Goal: Information Seeking & Learning: Learn about a topic

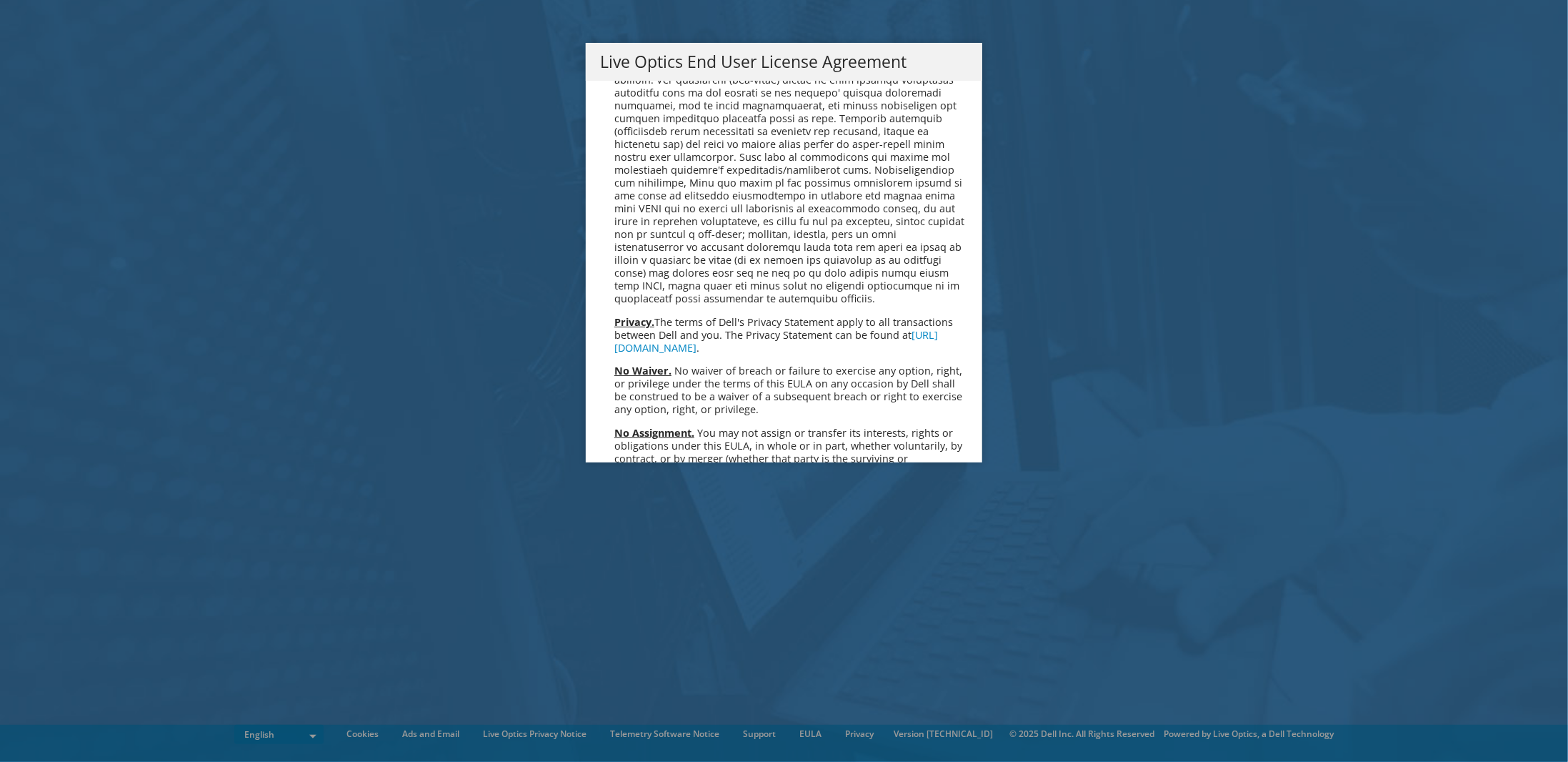
scroll to position [5405, 0]
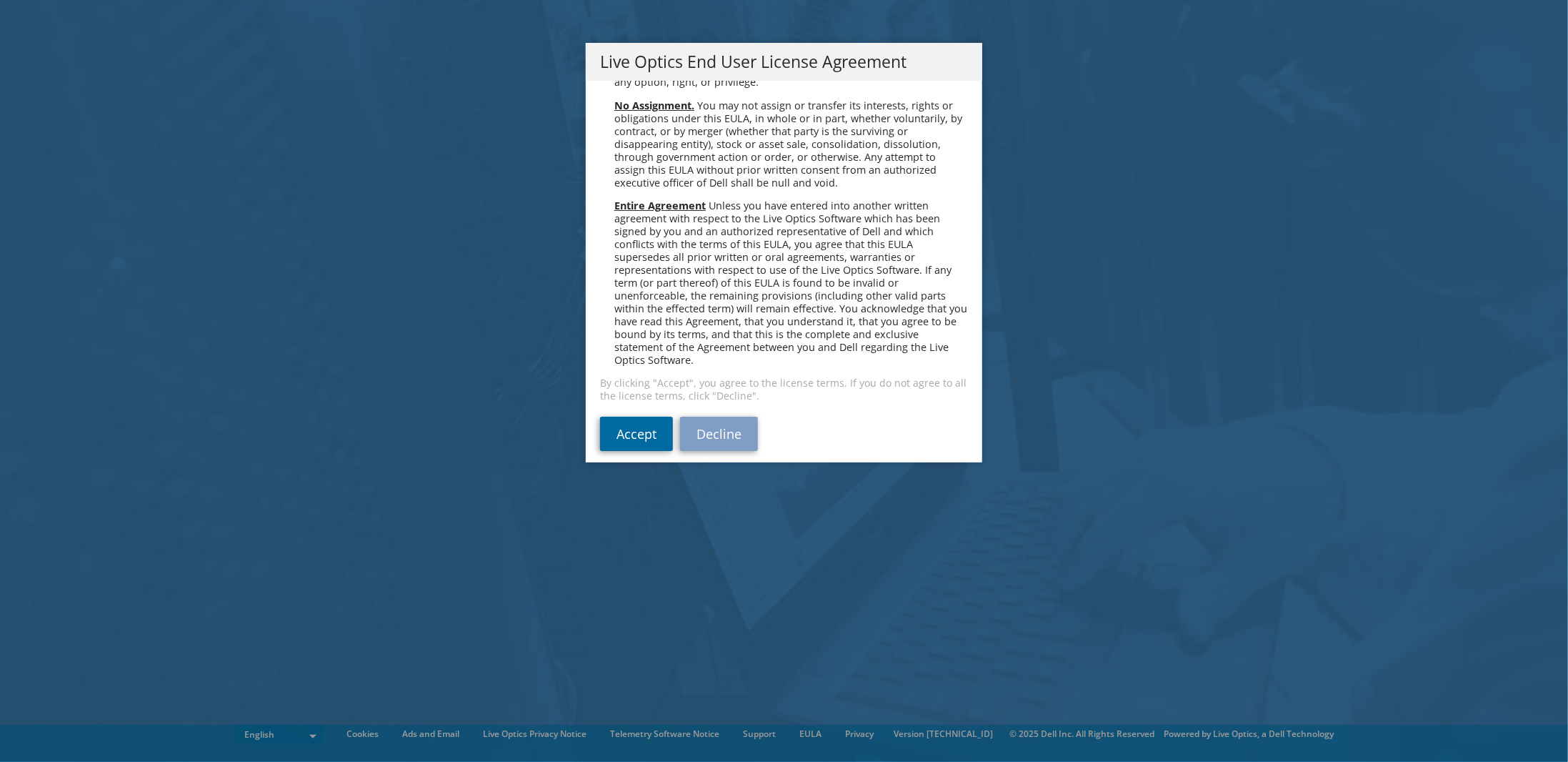
click at [600, 417] on link "Accept" at bounding box center [636, 433] width 73 height 34
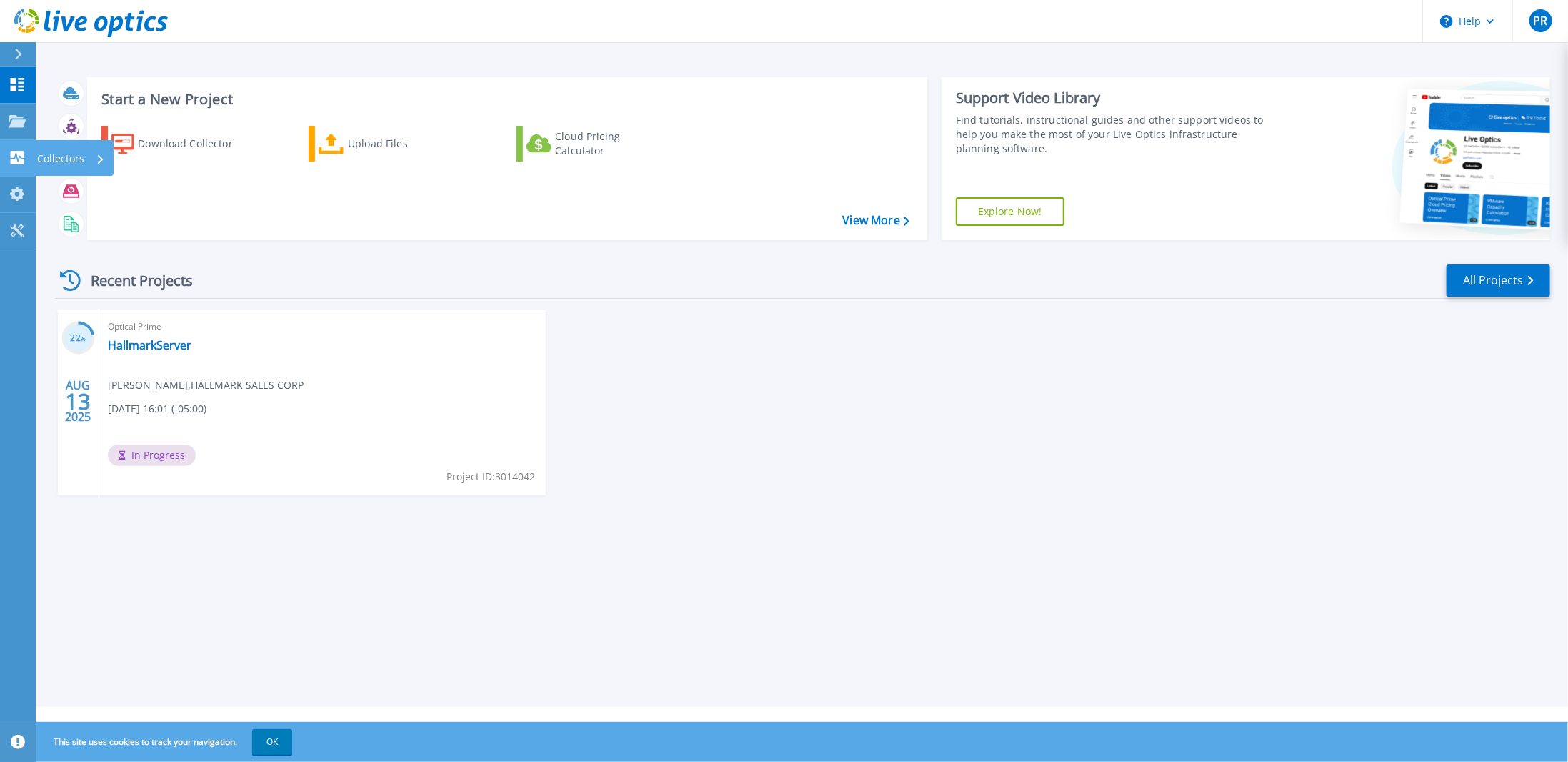
click at [17, 160] on icon at bounding box center [17, 157] width 17 height 14
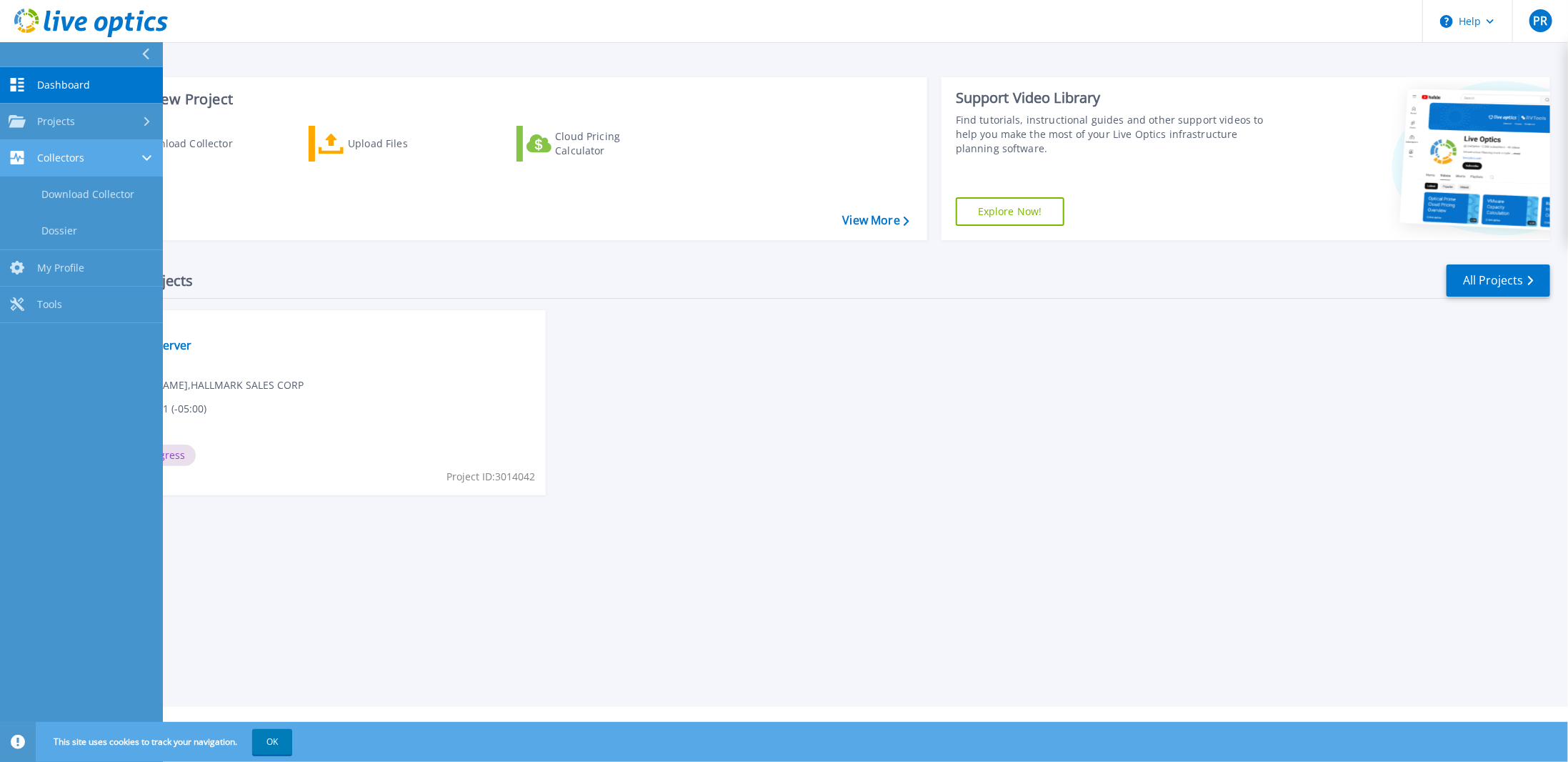
click at [58, 156] on span "Collectors" at bounding box center [60, 157] width 48 height 13
click at [58, 163] on span "Collectors" at bounding box center [60, 157] width 48 height 13
click at [48, 121] on span "Projects" at bounding box center [55, 121] width 38 height 13
click at [761, 393] on div "22 % AUG 13 2025 Optical Prime HallmarkServer Patrick Robertson , HALLMARK SALE…" at bounding box center [797, 417] width 1507 height 214
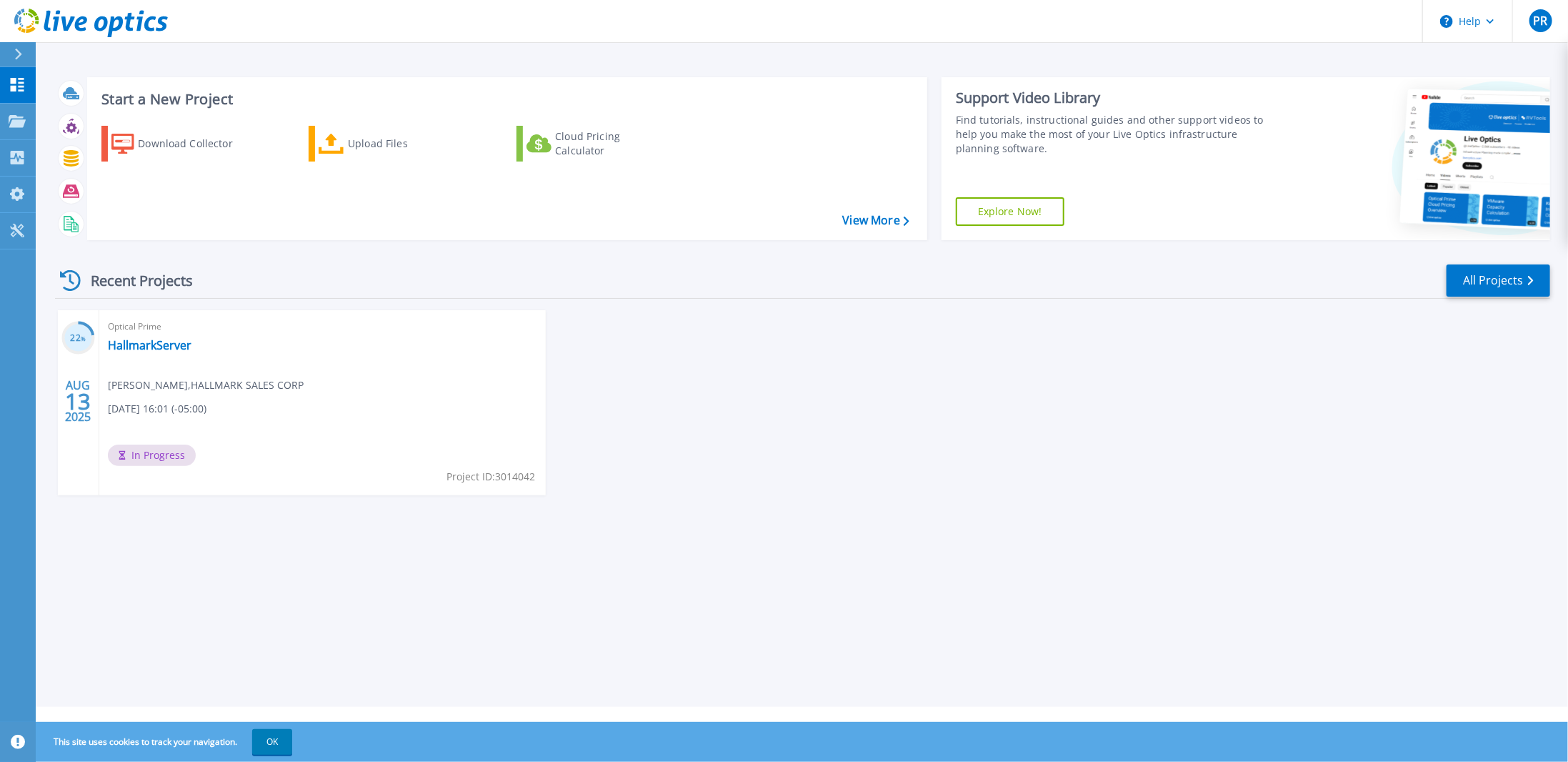
click at [82, 330] on h3 "22 %" at bounding box center [78, 338] width 34 height 17
click at [87, 342] on h3 "22 %" at bounding box center [78, 338] width 34 height 17
click at [82, 398] on span "13" at bounding box center [78, 401] width 25 height 13
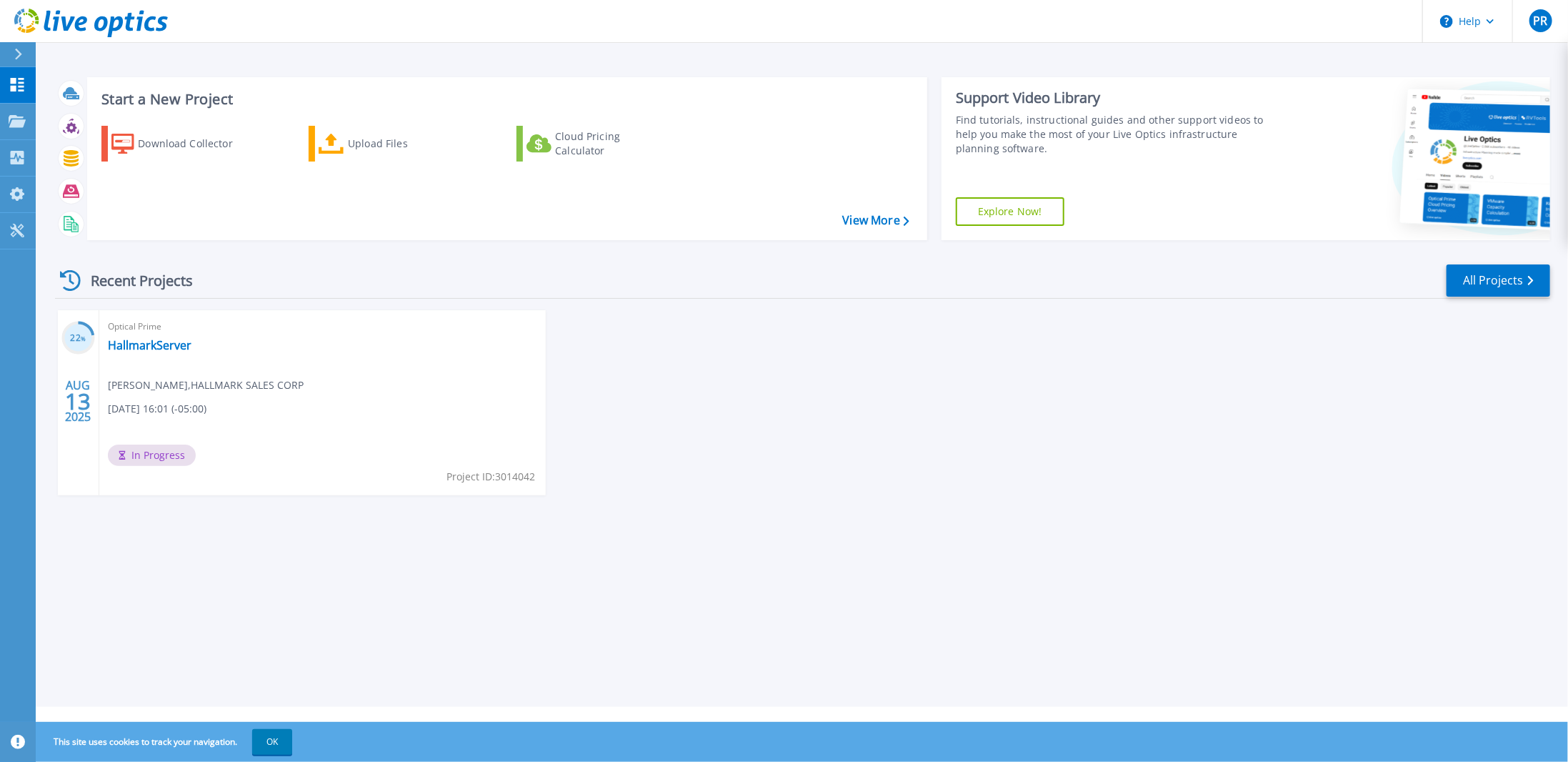
click at [23, 51] on div at bounding box center [24, 53] width 23 height 24
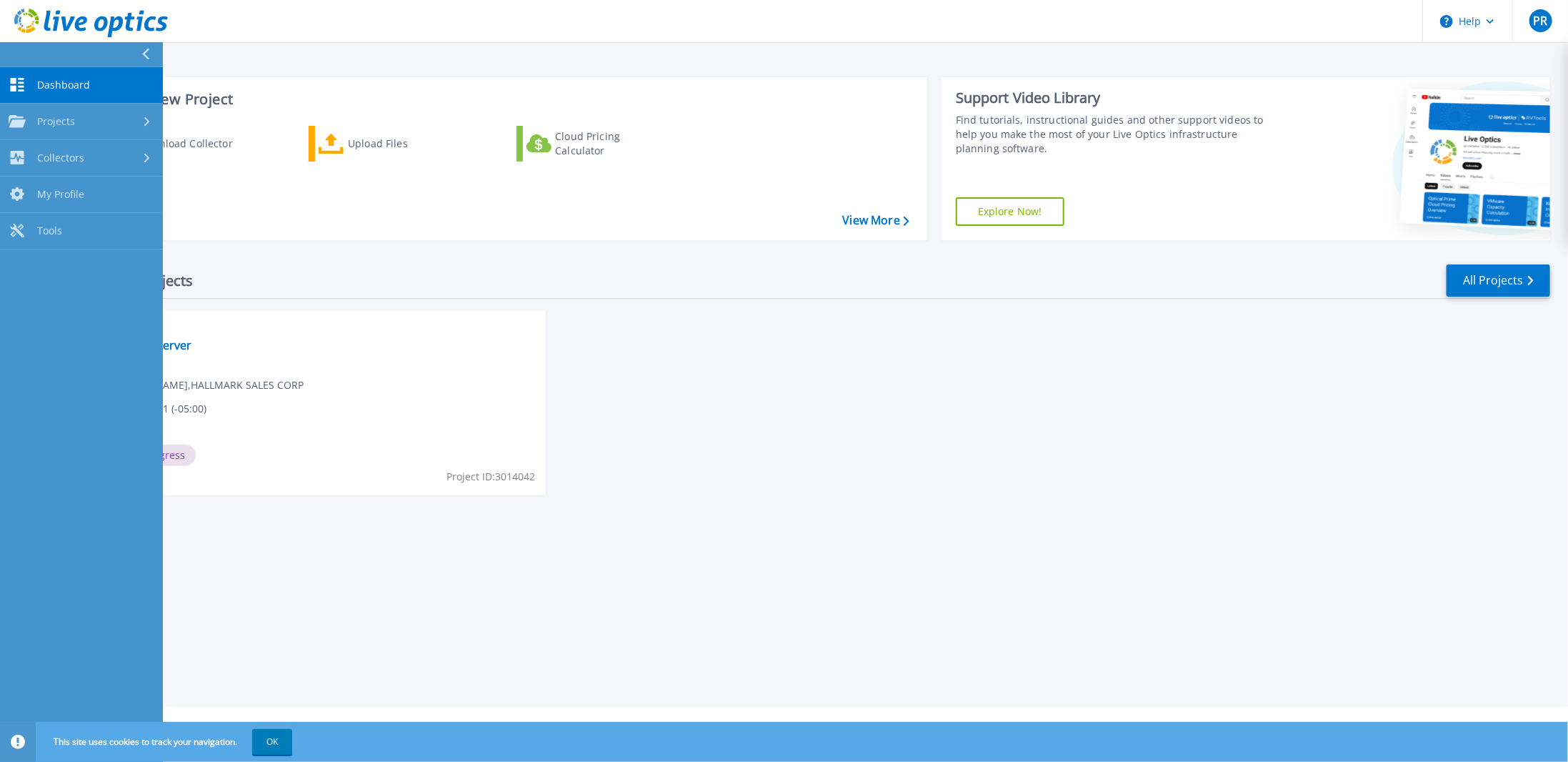
click at [13, 82] on icon at bounding box center [17, 85] width 14 height 14
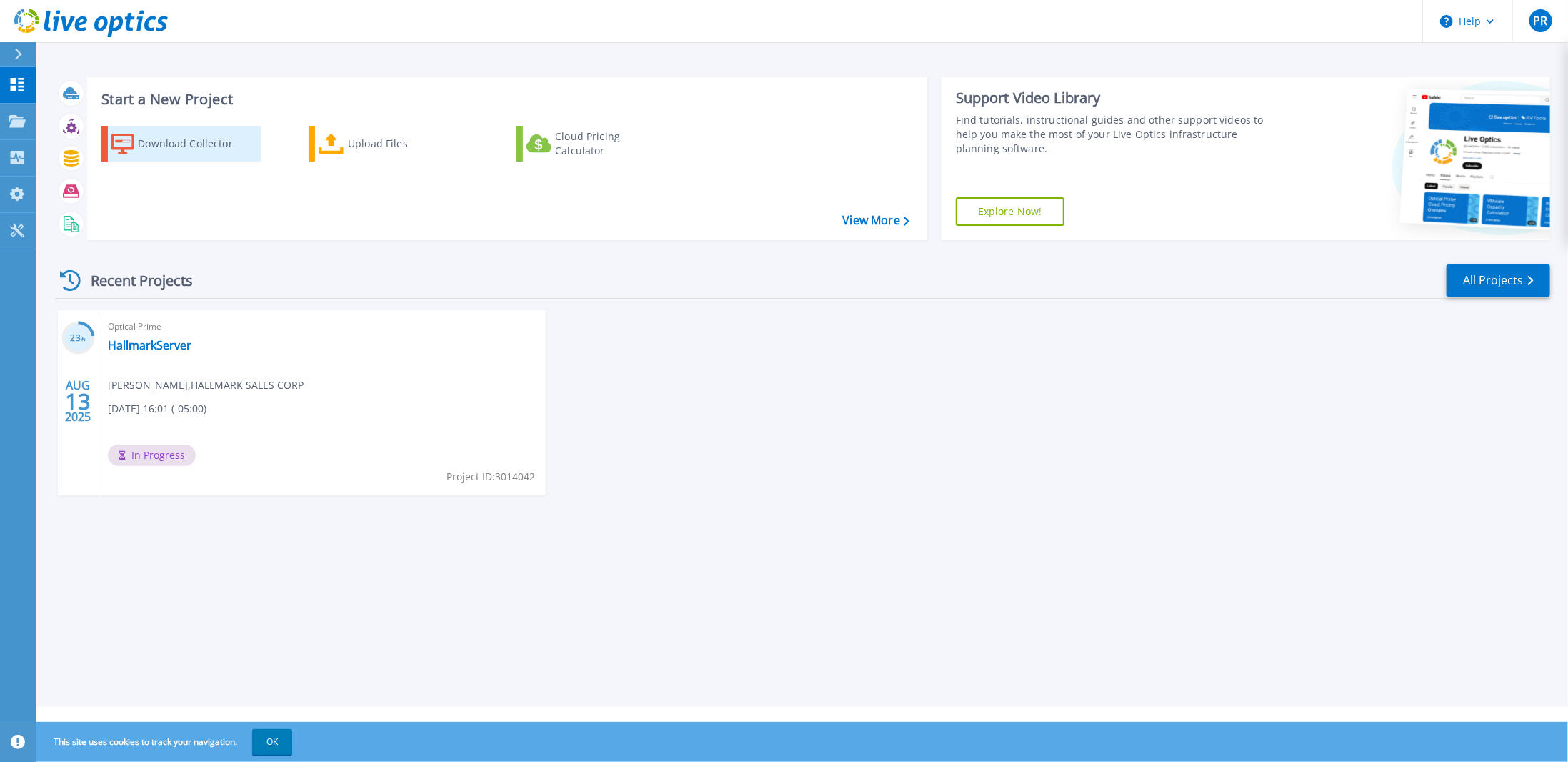
click at [126, 142] on icon at bounding box center [123, 144] width 23 height 20
click at [131, 344] on link "HallmarkServer" at bounding box center [150, 345] width 84 height 15
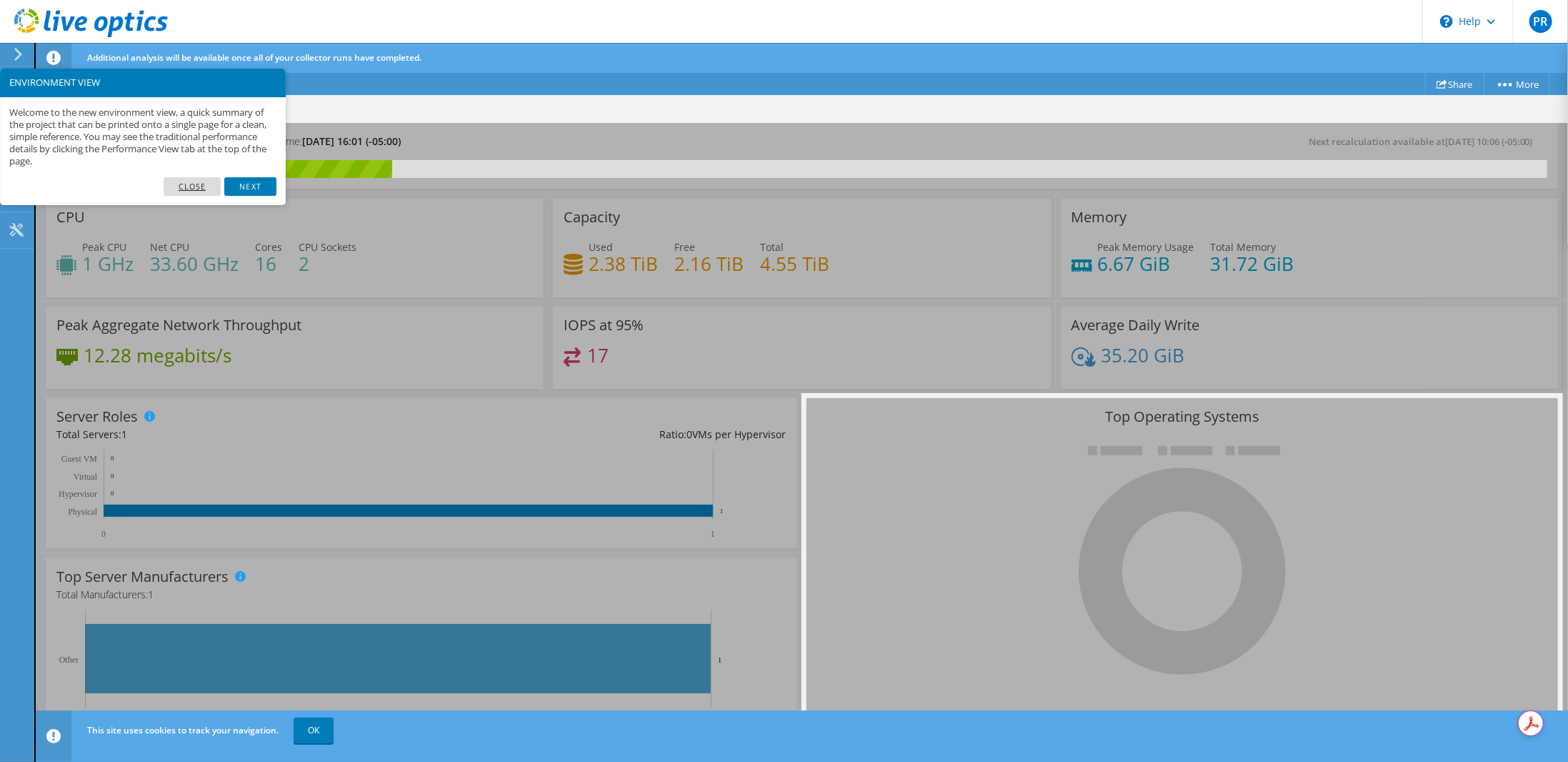
click at [183, 184] on link "Close" at bounding box center [192, 186] width 58 height 18
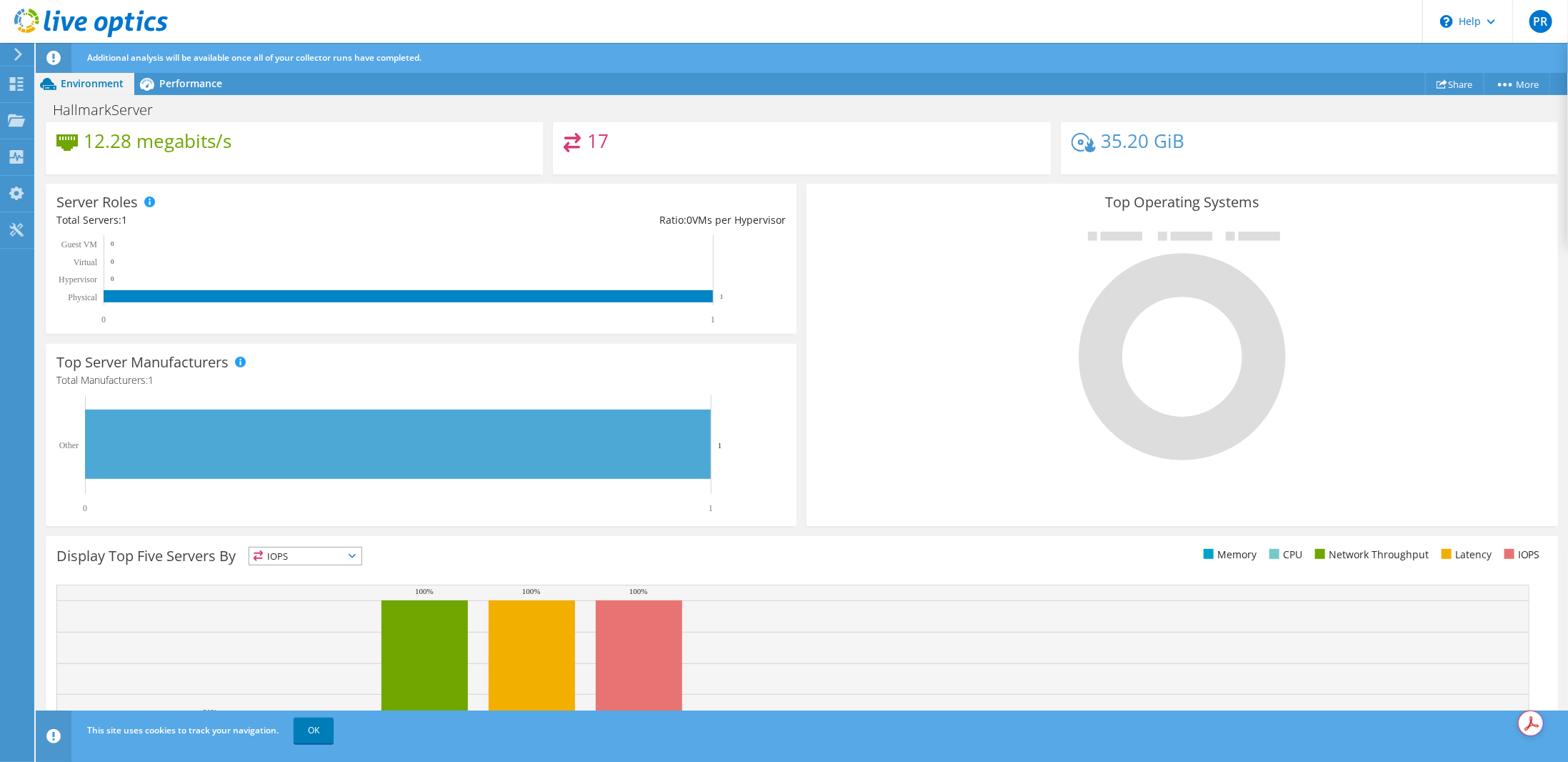
scroll to position [275, 0]
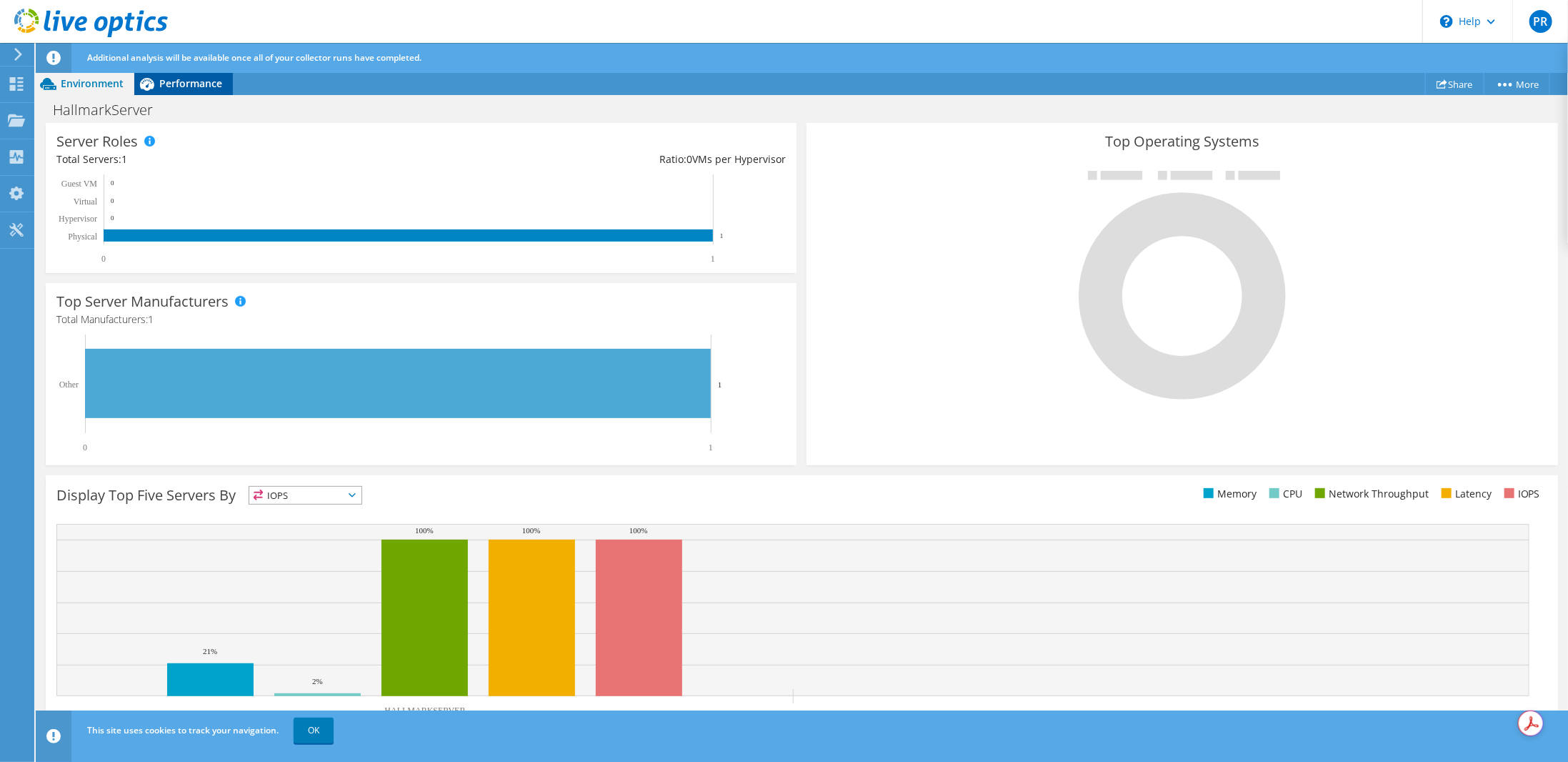
click at [169, 77] on span "Performance" at bounding box center [190, 84] width 63 height 14
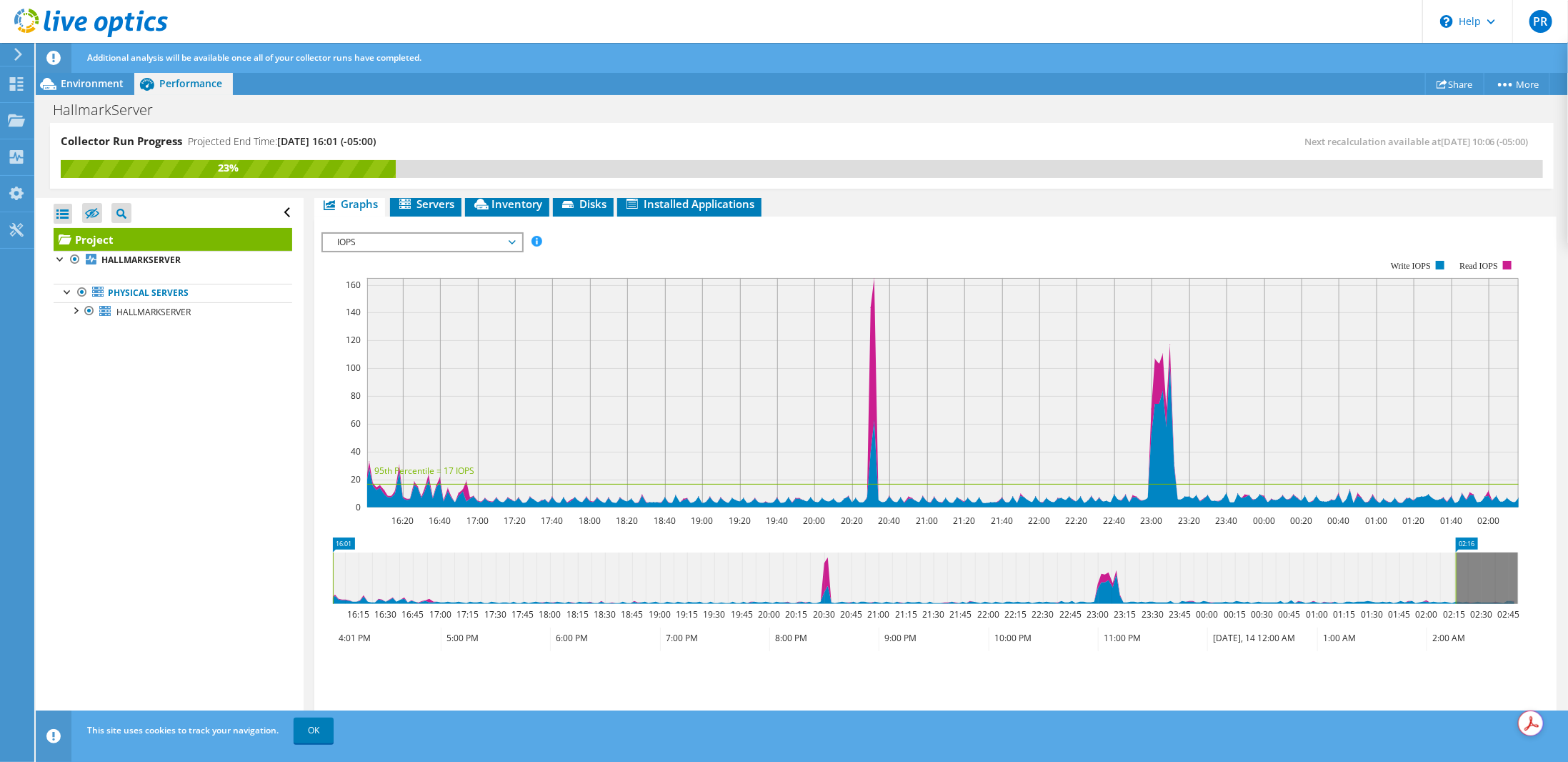
scroll to position [286, 0]
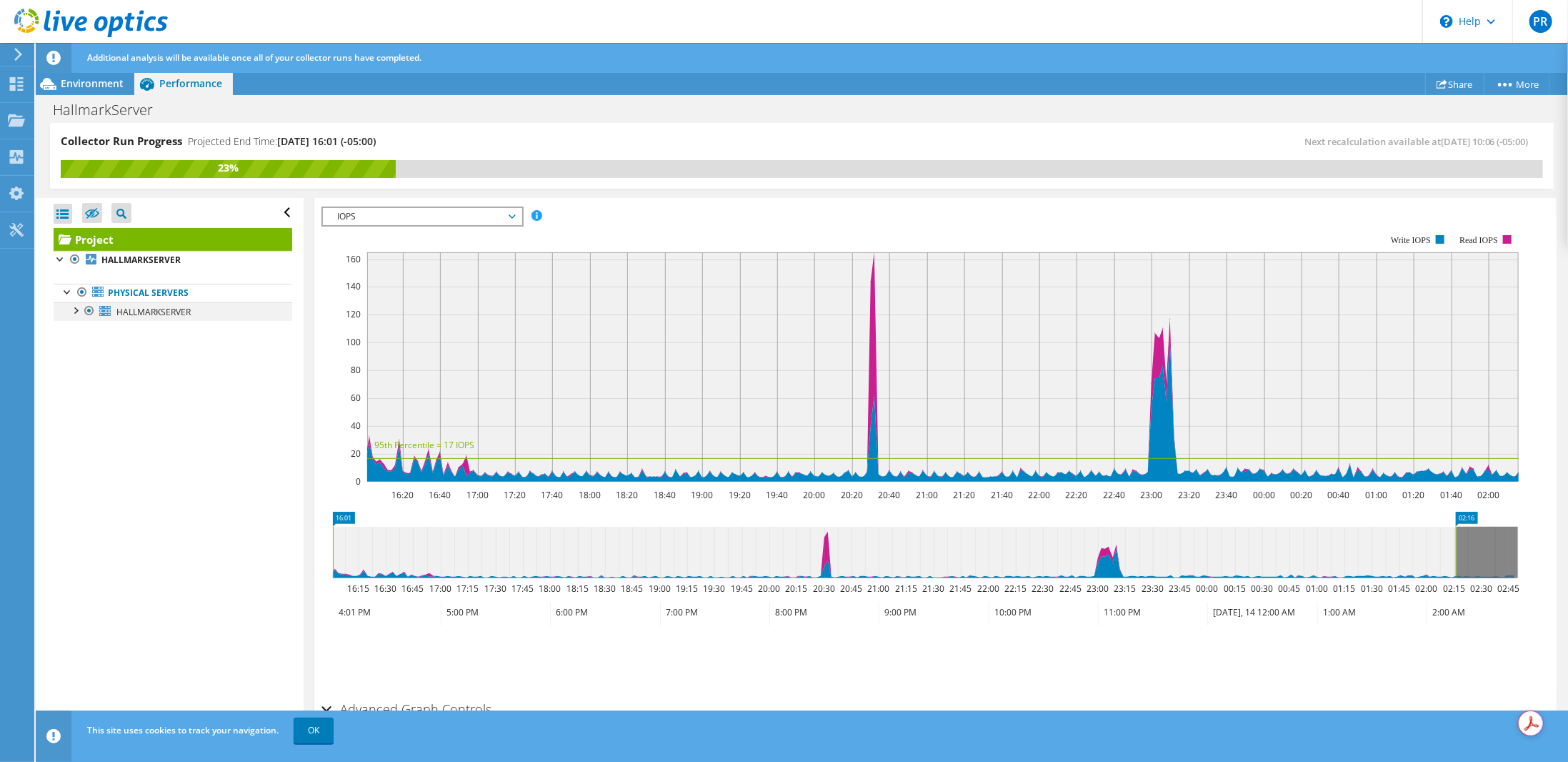
click at [77, 312] on div at bounding box center [75, 309] width 15 height 15
click at [83, 384] on div at bounding box center [82, 384] width 15 height 15
click at [1543, 20] on span "PR" at bounding box center [1541, 21] width 23 height 23
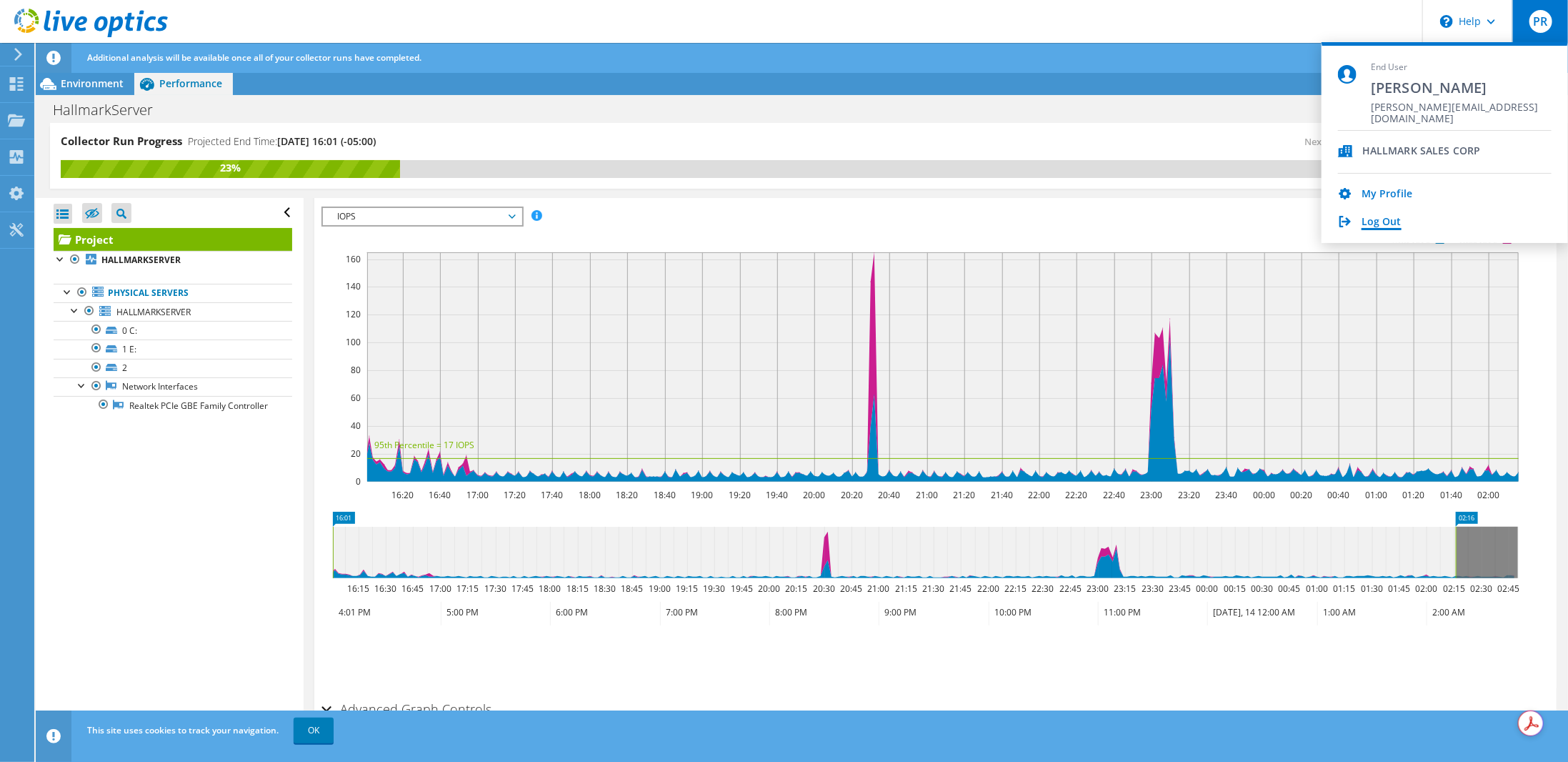
click at [1394, 223] on link "Log Out" at bounding box center [1381, 223] width 40 height 14
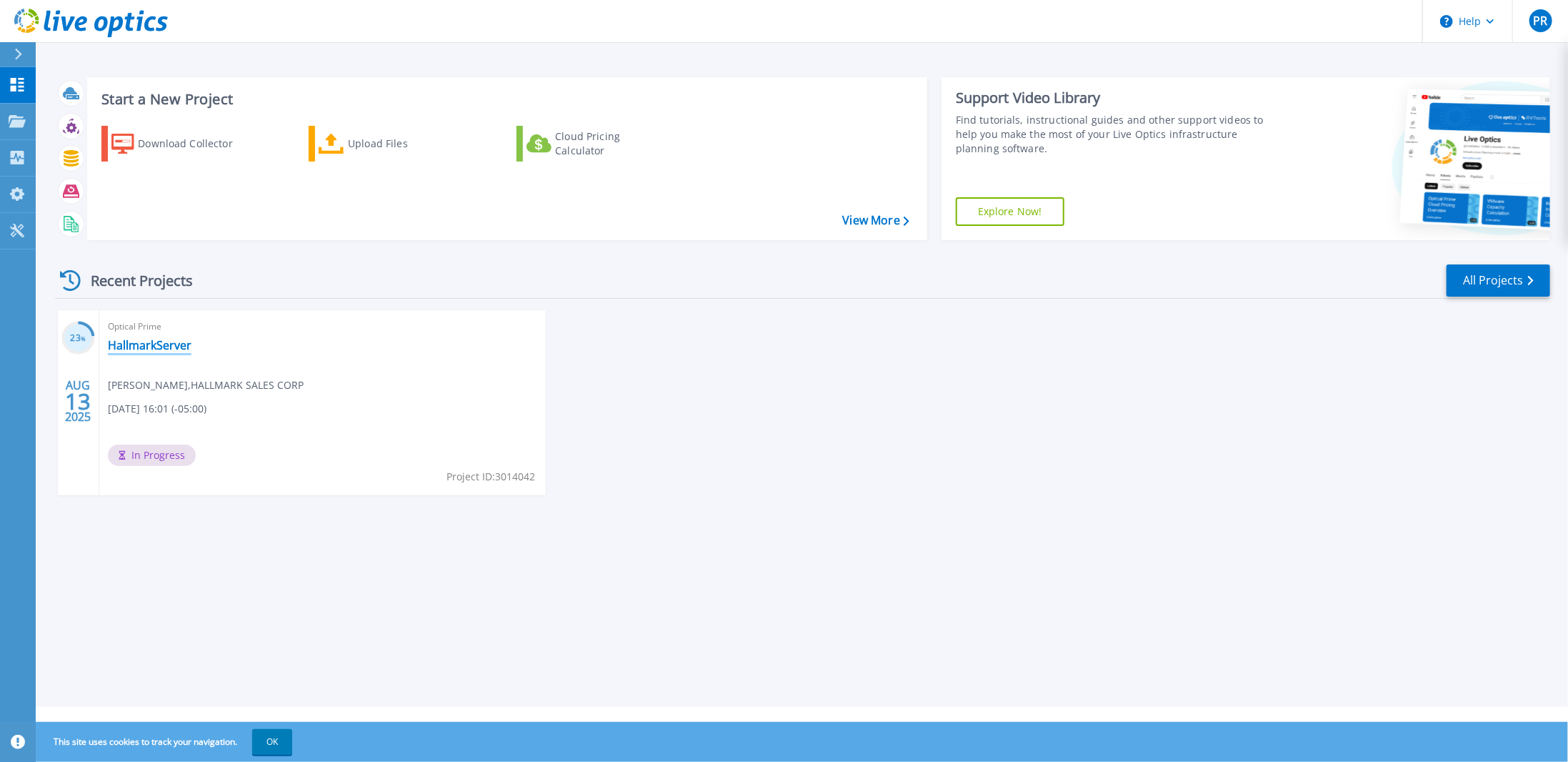
click at [160, 346] on link "HallmarkServer" at bounding box center [150, 345] width 84 height 15
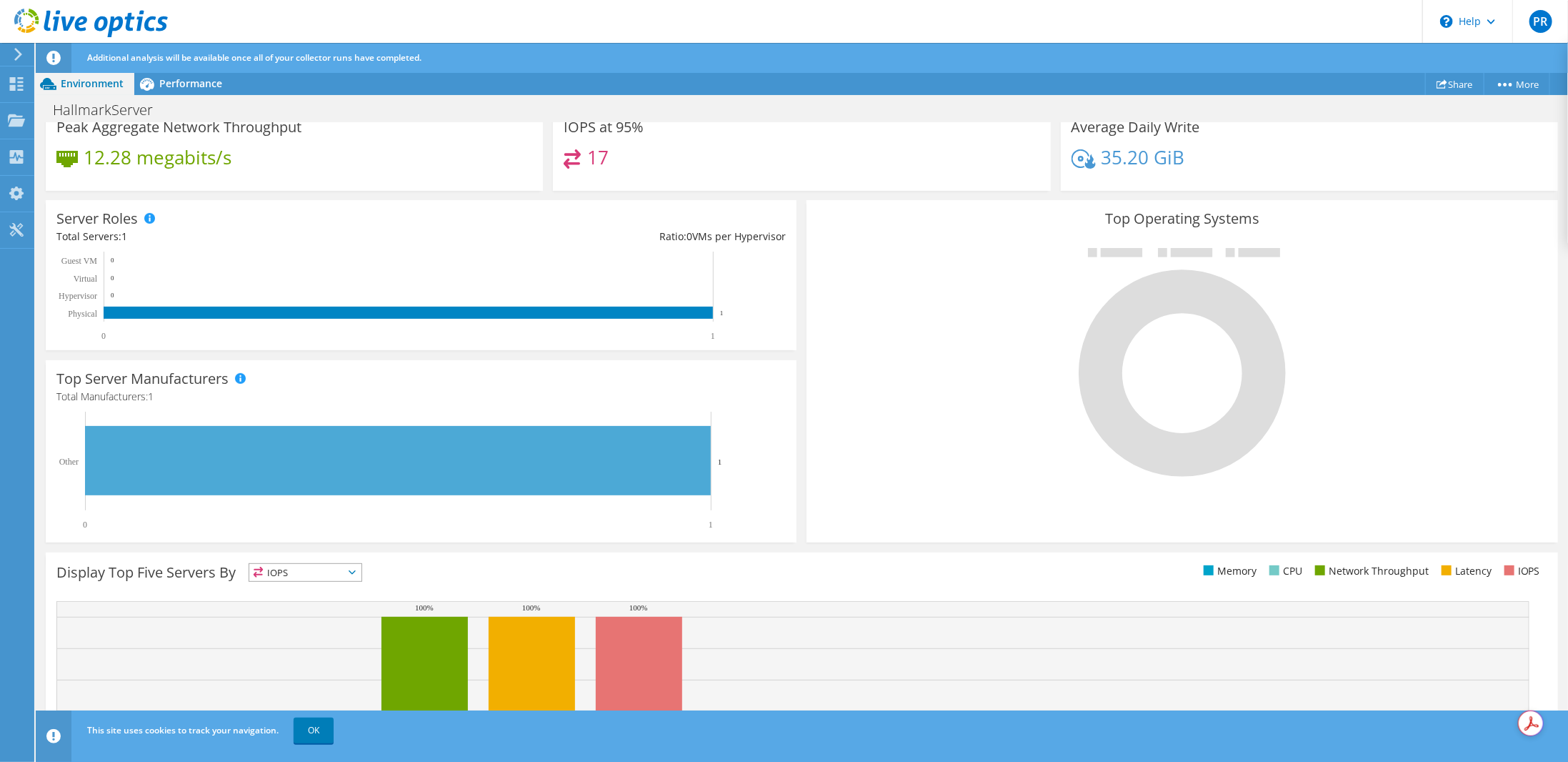
scroll to position [275, 0]
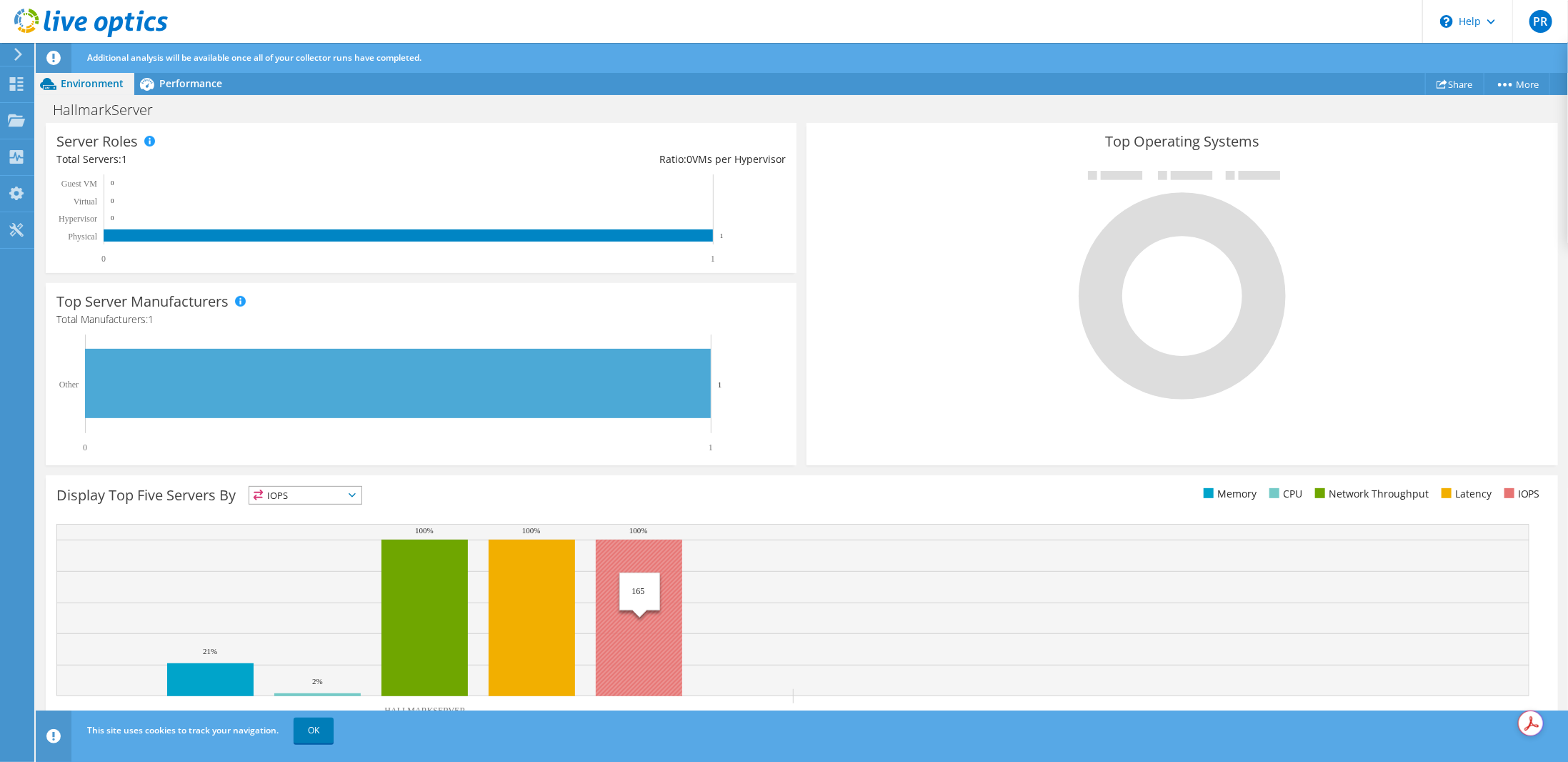
click at [641, 589] on rect at bounding box center [638, 617] width 86 height 156
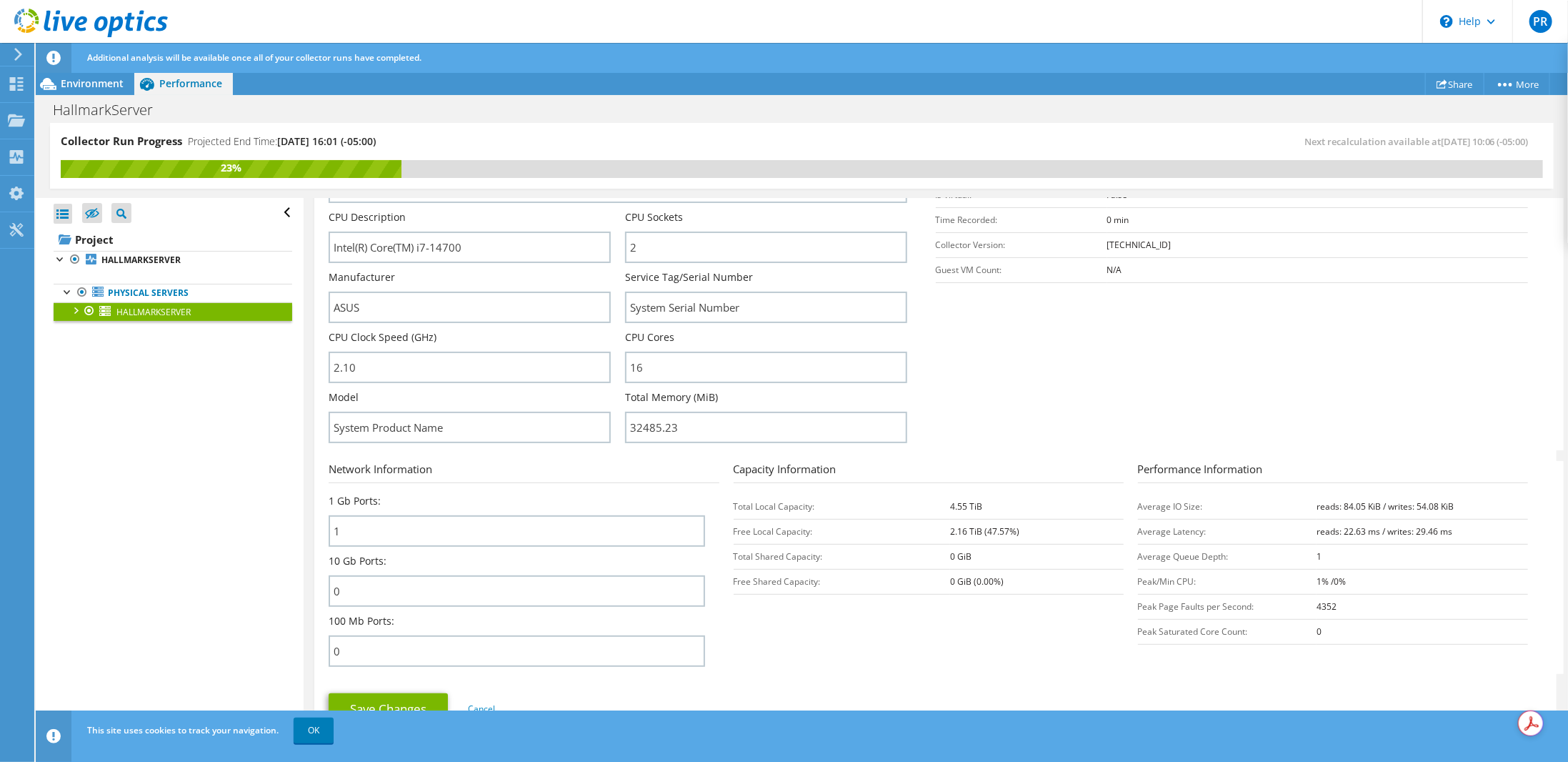
scroll to position [286, 0]
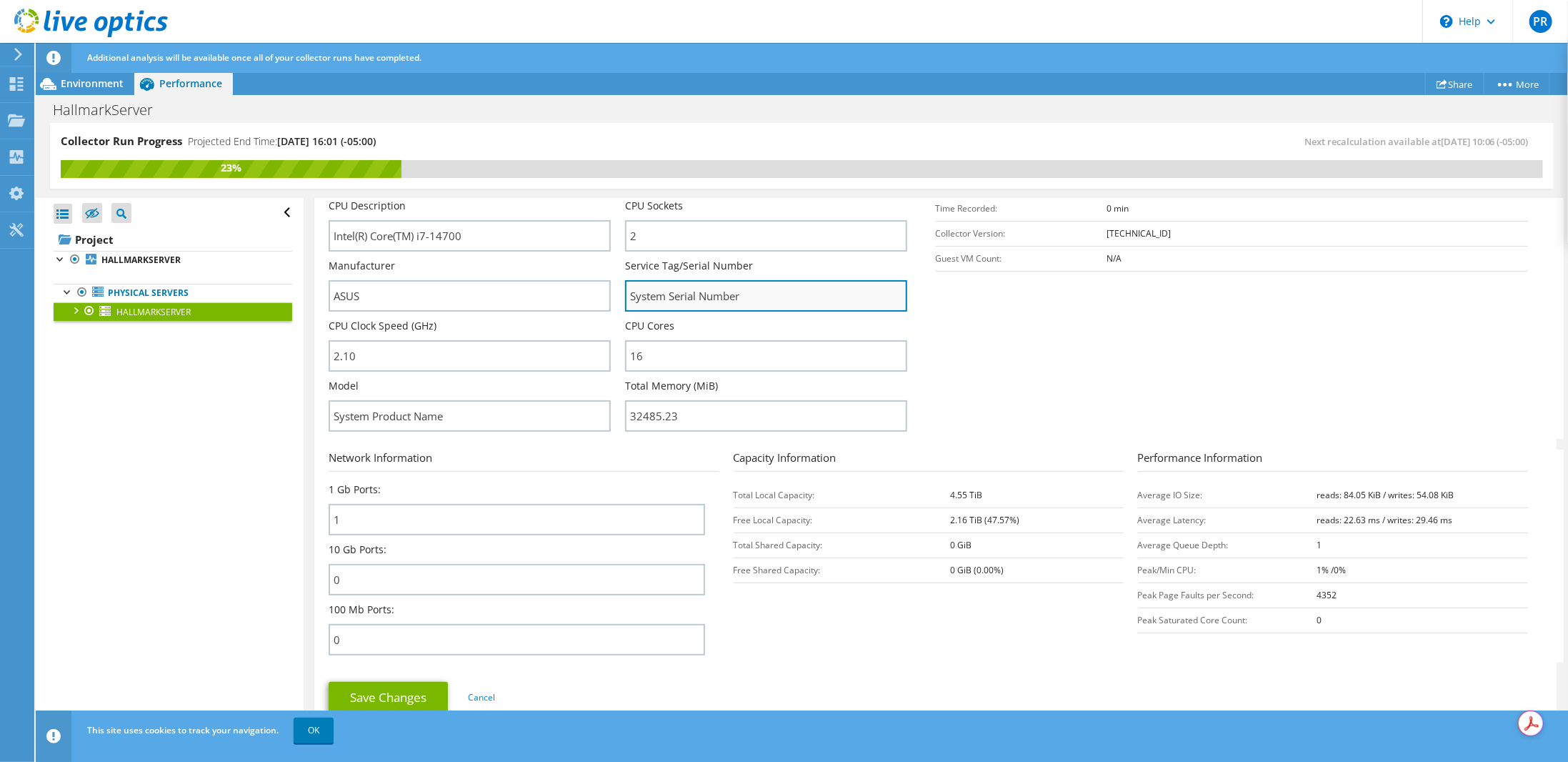
click at [700, 291] on input "System Serial Number" at bounding box center [766, 295] width 282 height 31
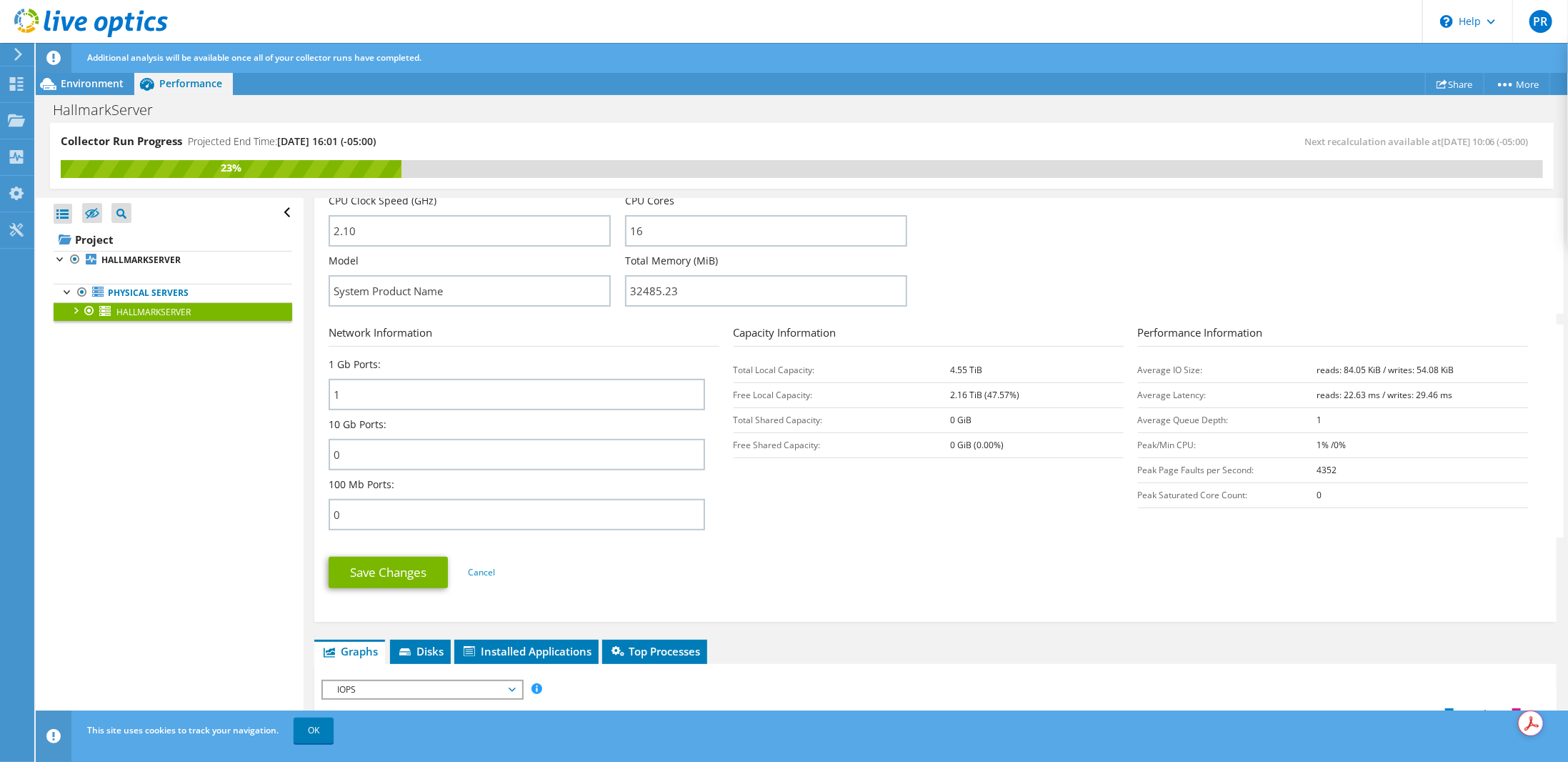
scroll to position [501, 0]
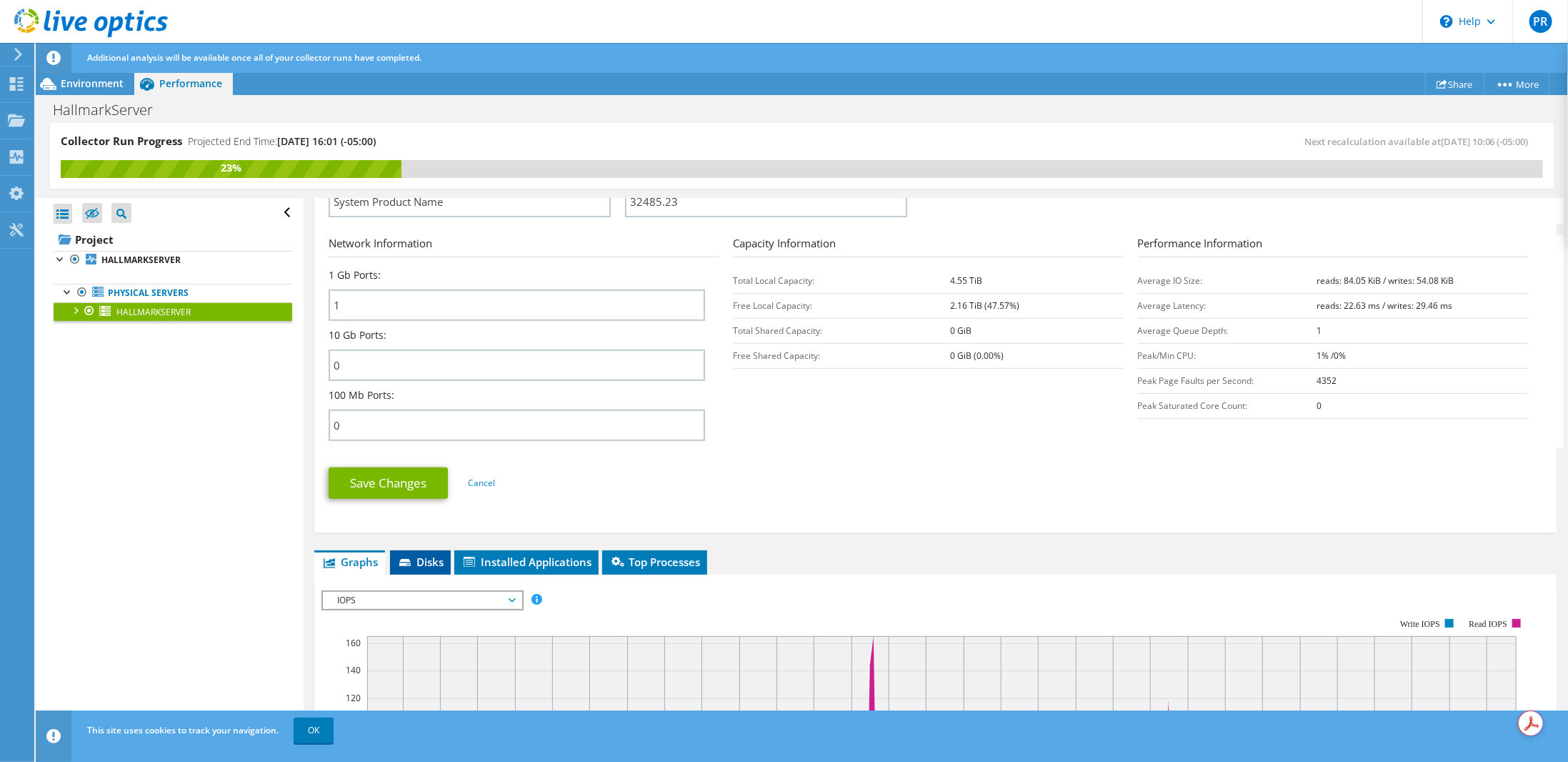
click at [424, 555] on span "Disks" at bounding box center [421, 562] width 47 height 15
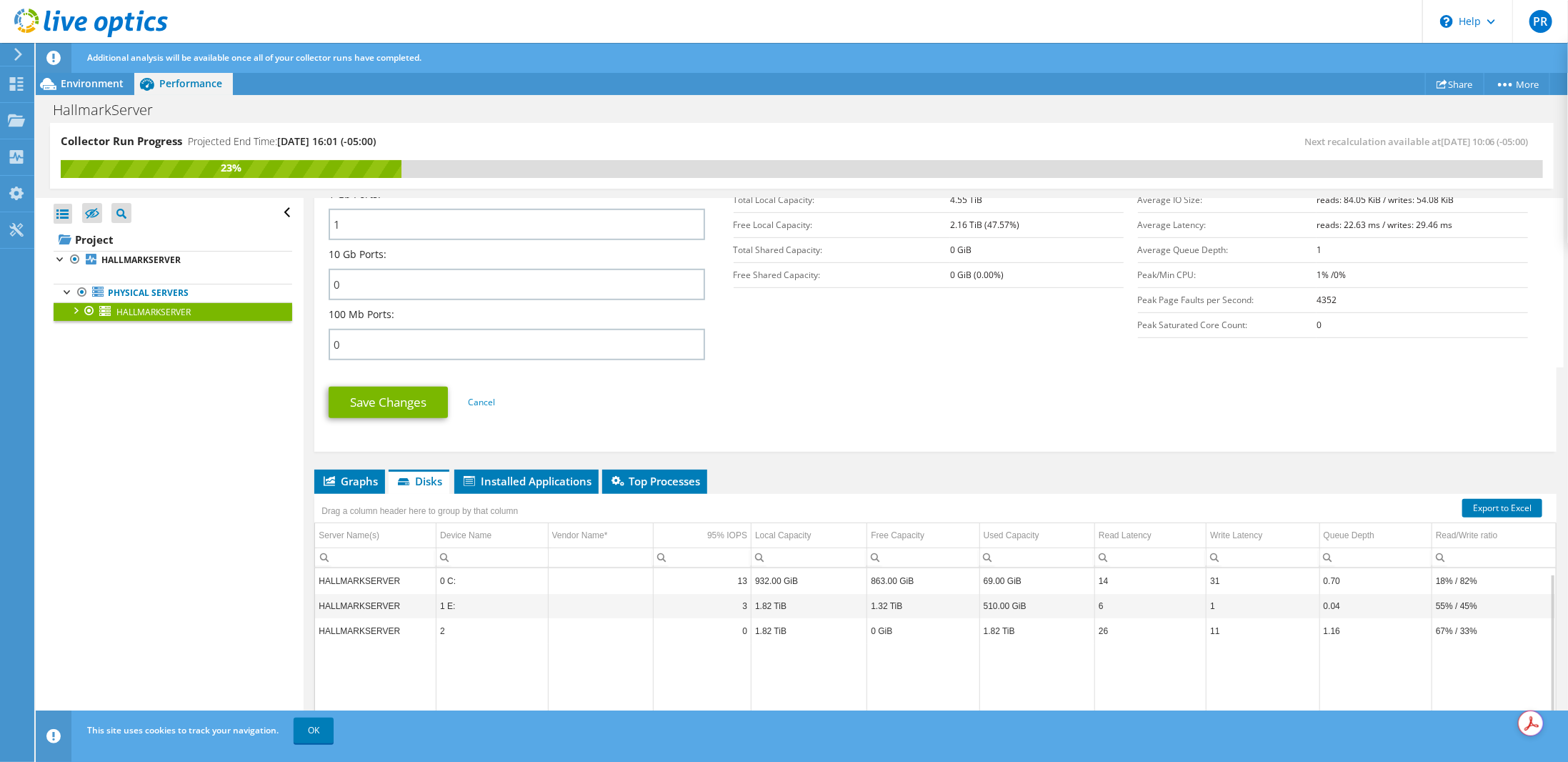
scroll to position [667, 0]
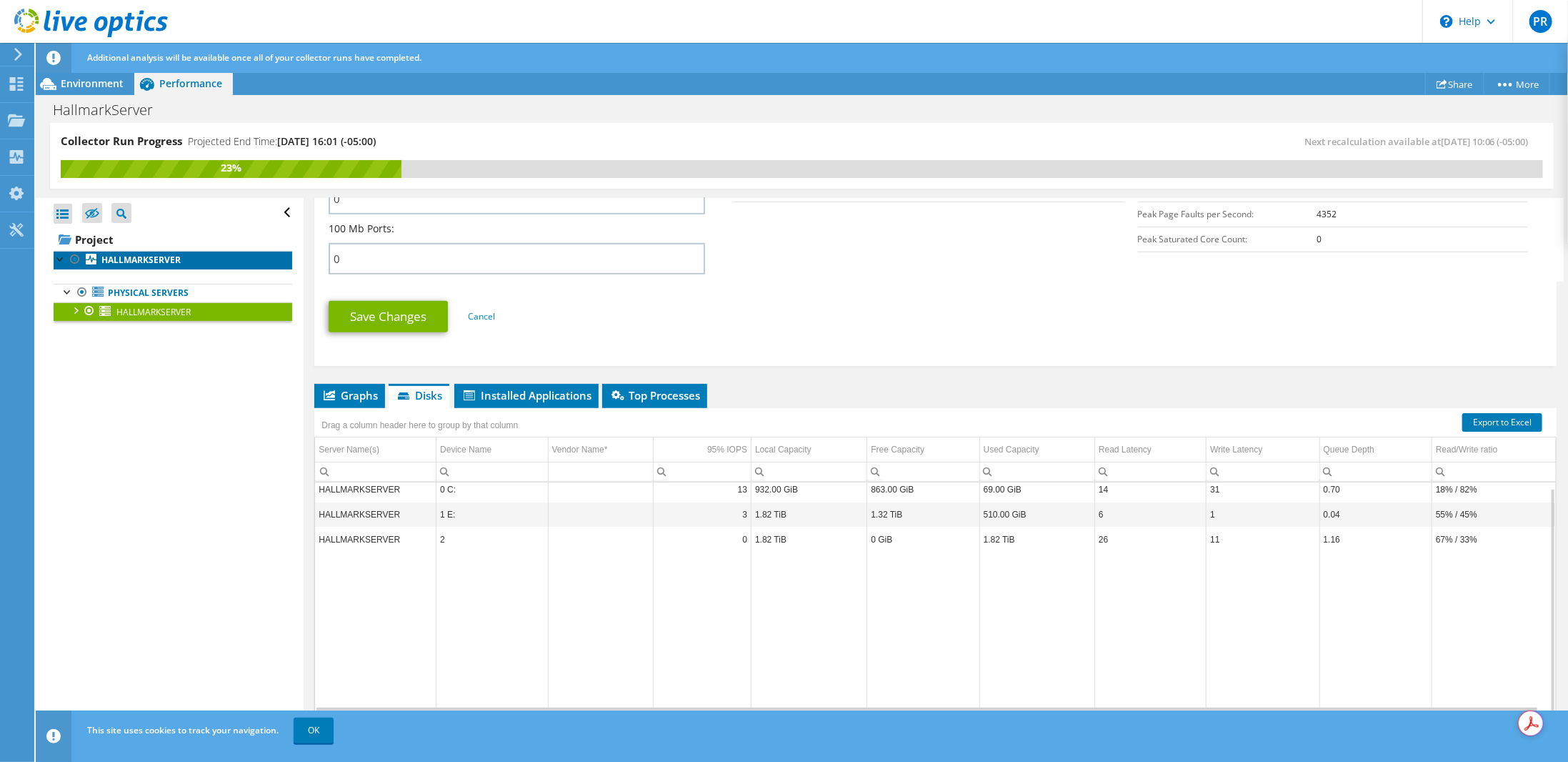
click at [133, 259] on b "HALLMARKSERVER" at bounding box center [141, 260] width 80 height 13
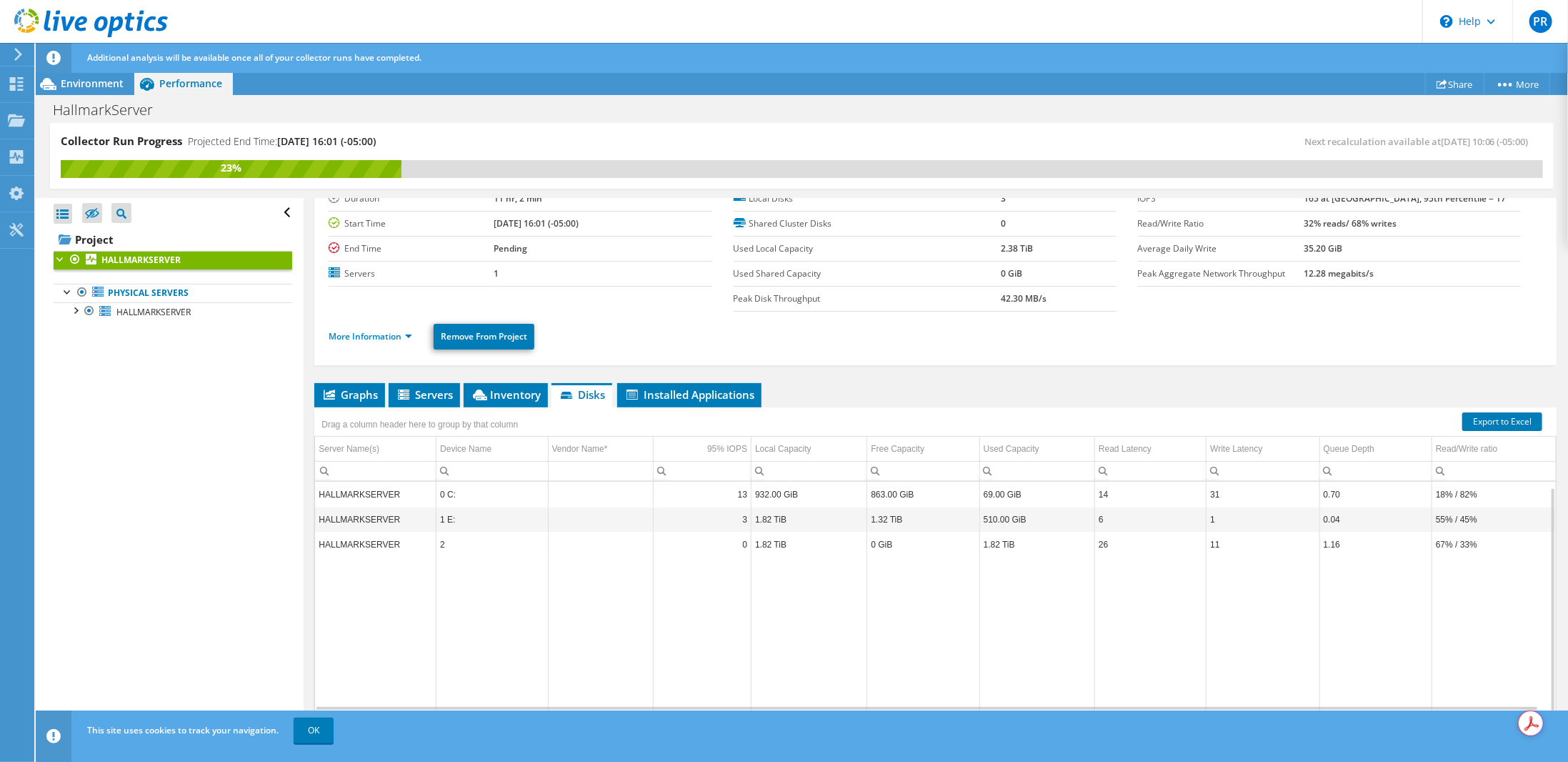
scroll to position [6, 0]
click at [55, 260] on div at bounding box center [60, 258] width 15 height 15
click at [125, 258] on b "HALLMARKSERVER" at bounding box center [141, 260] width 80 height 13
click at [99, 84] on span "Environment" at bounding box center [92, 84] width 63 height 14
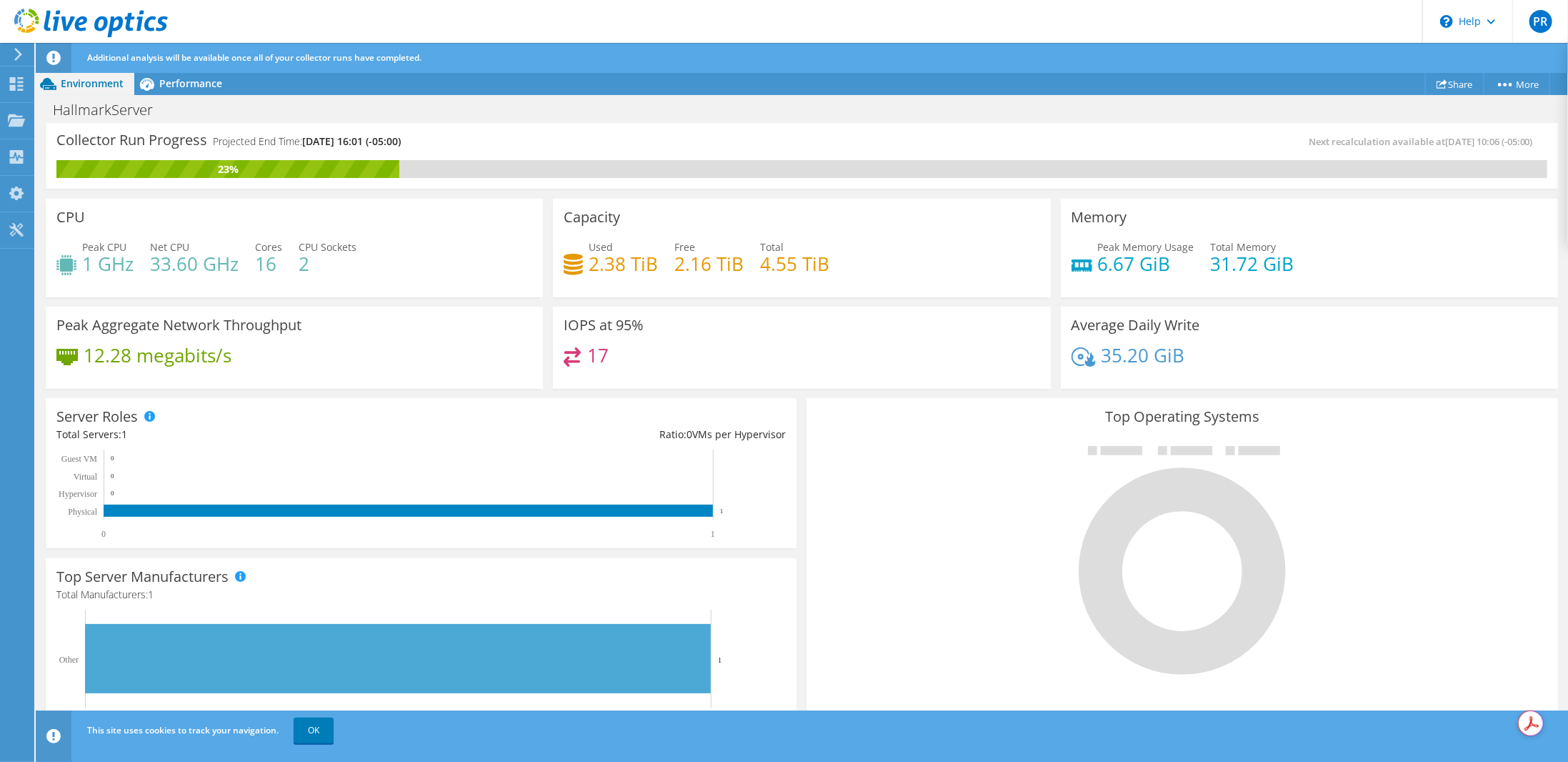
scroll to position [275, 0]
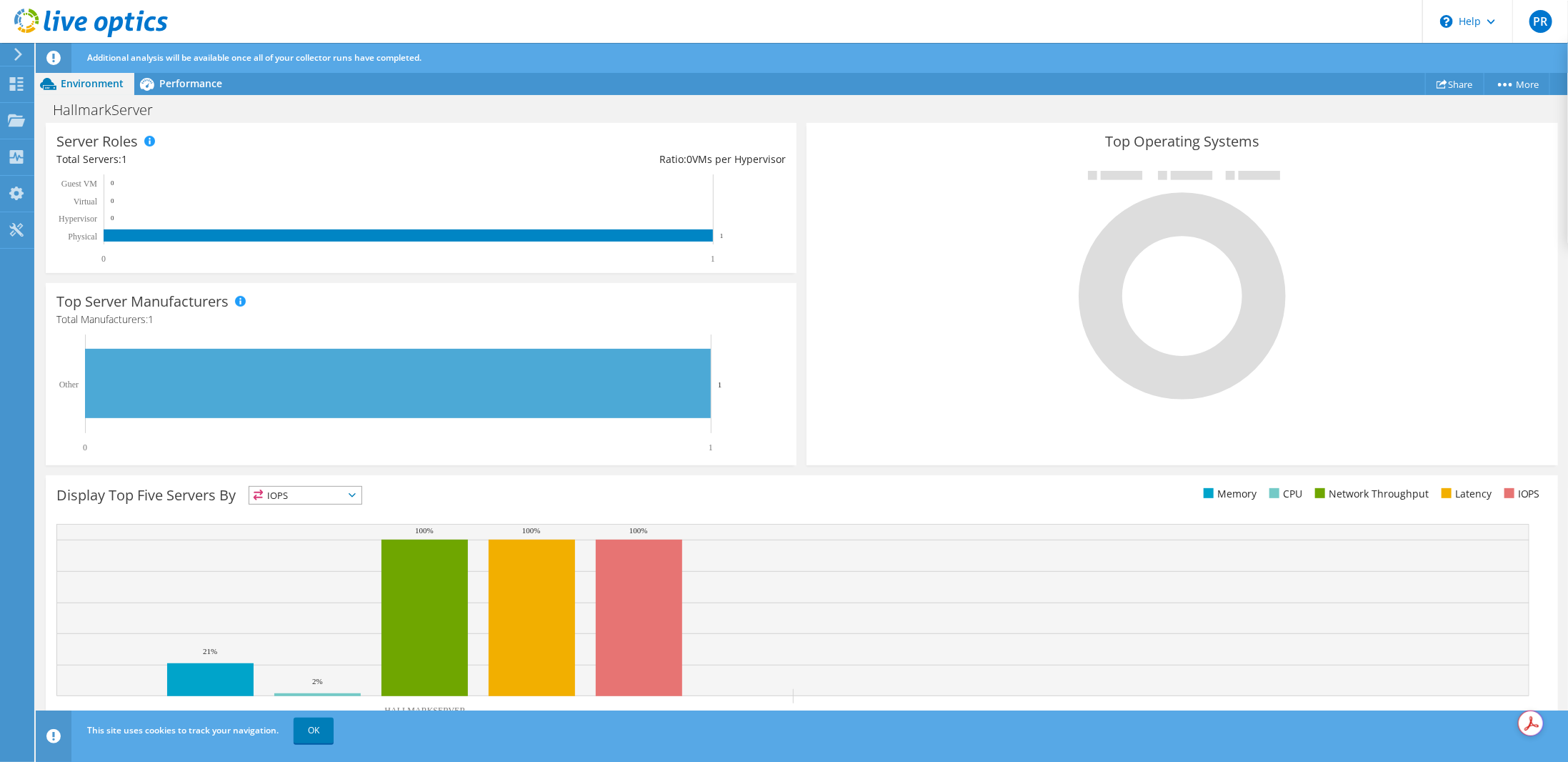
click at [355, 490] on span "IOPS" at bounding box center [305, 496] width 112 height 17
click at [459, 491] on div "Display Top Five Servers By IOPS IOPS" at bounding box center [428, 498] width 745 height 23
click at [21, 86] on use at bounding box center [17, 84] width 14 height 14
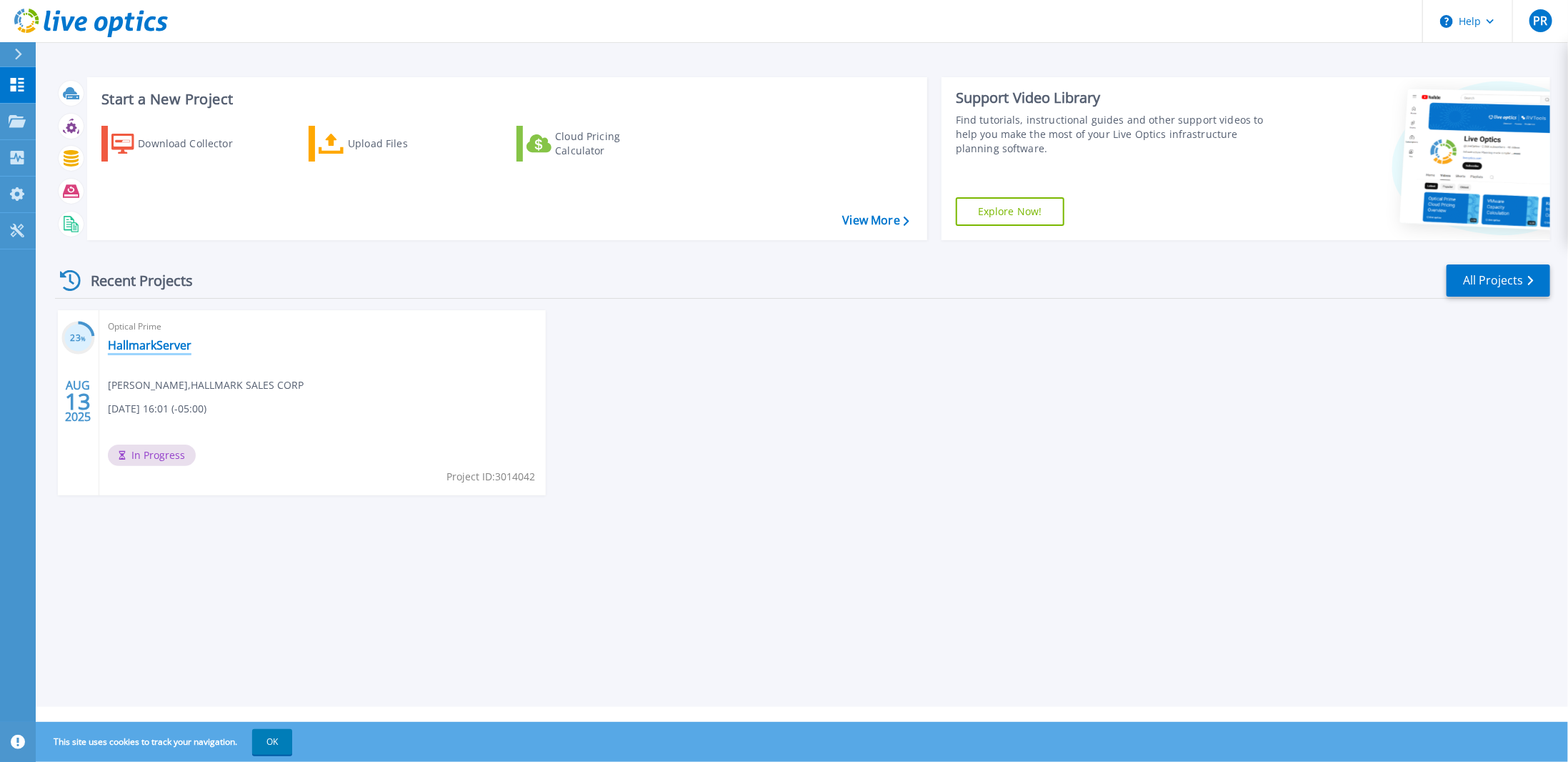
click at [173, 348] on link "HallmarkServer" at bounding box center [150, 345] width 84 height 15
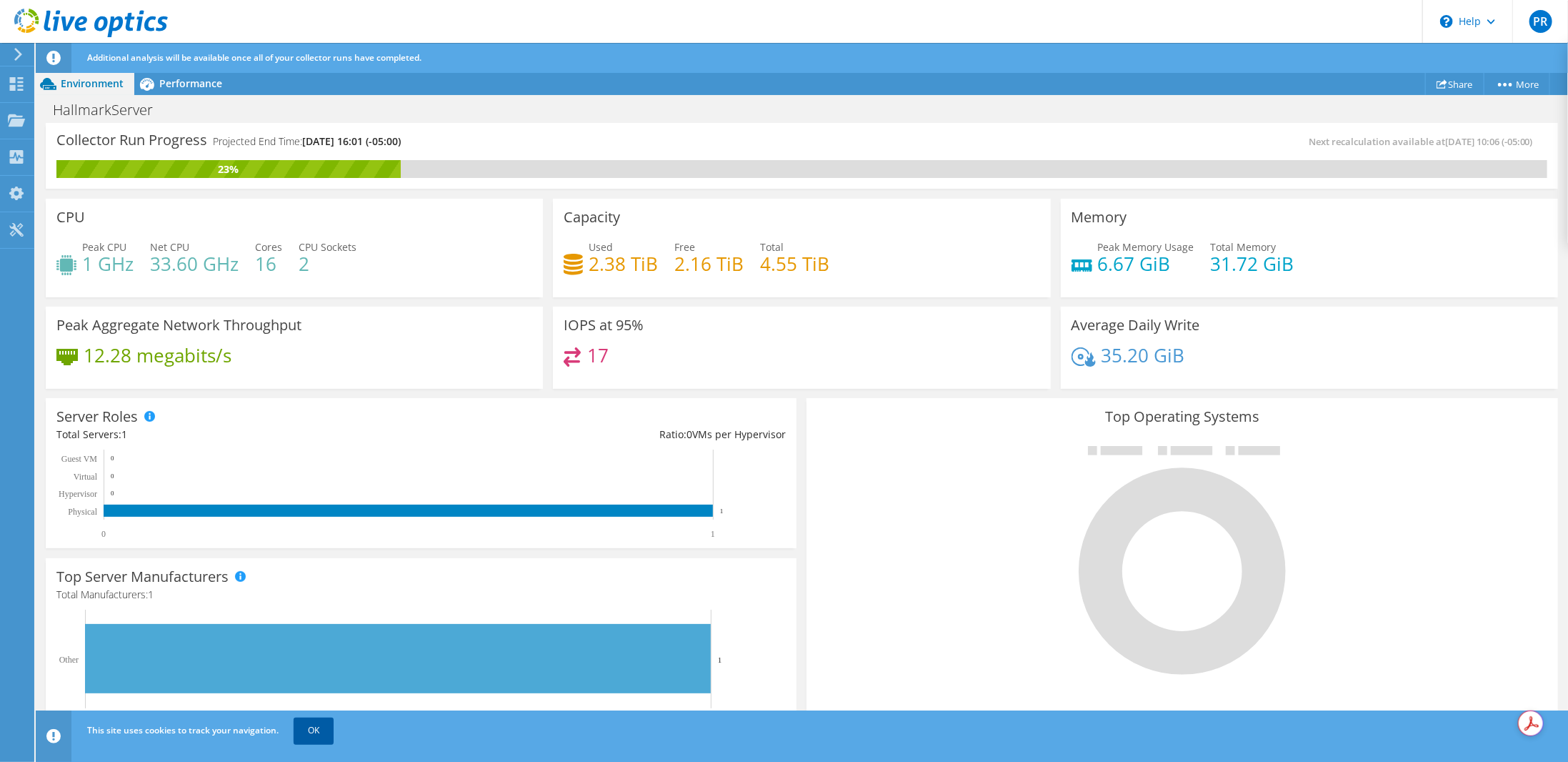
click at [309, 738] on link "OK" at bounding box center [313, 730] width 40 height 25
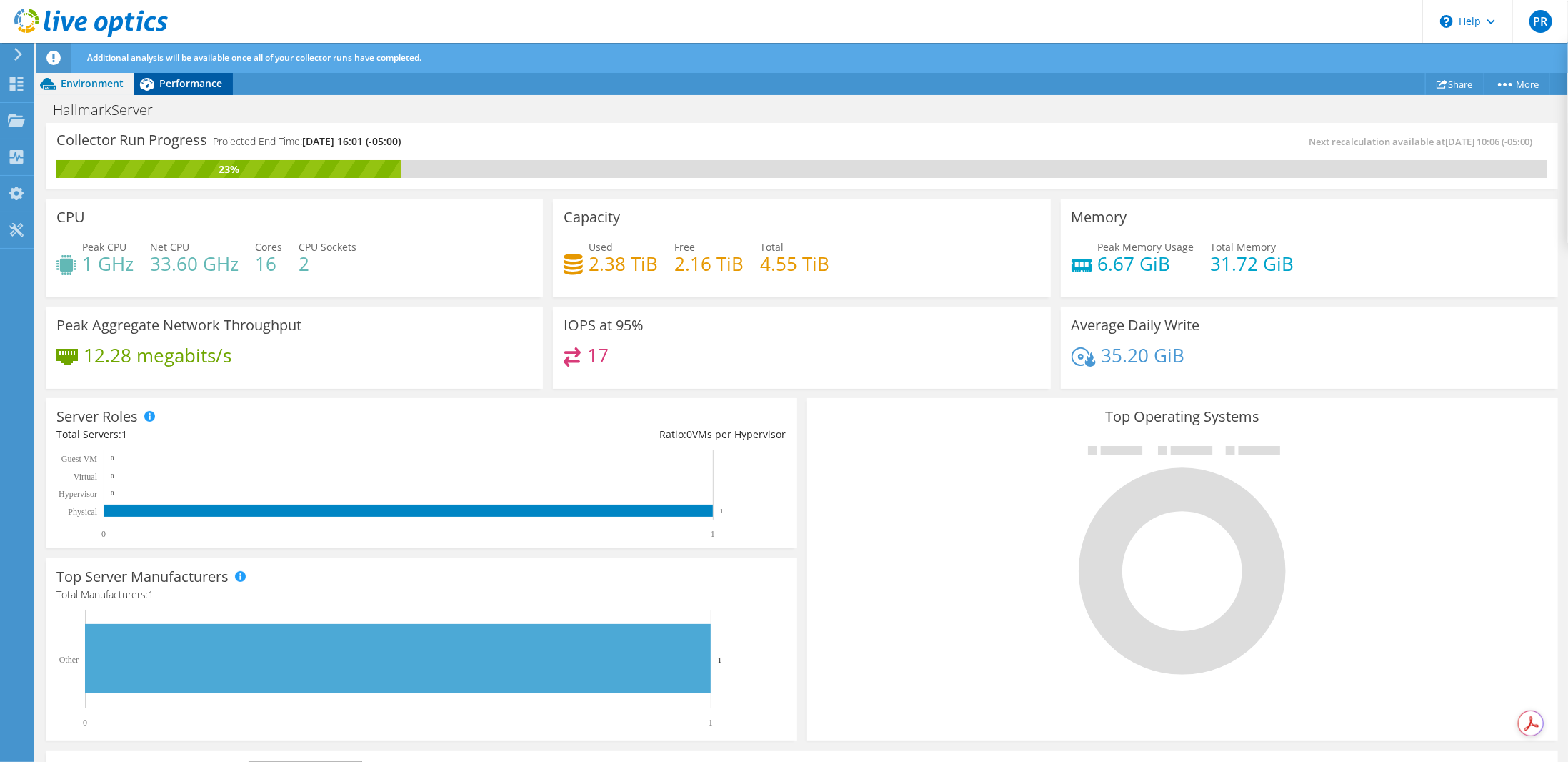
click at [195, 87] on span "Performance" at bounding box center [190, 84] width 63 height 14
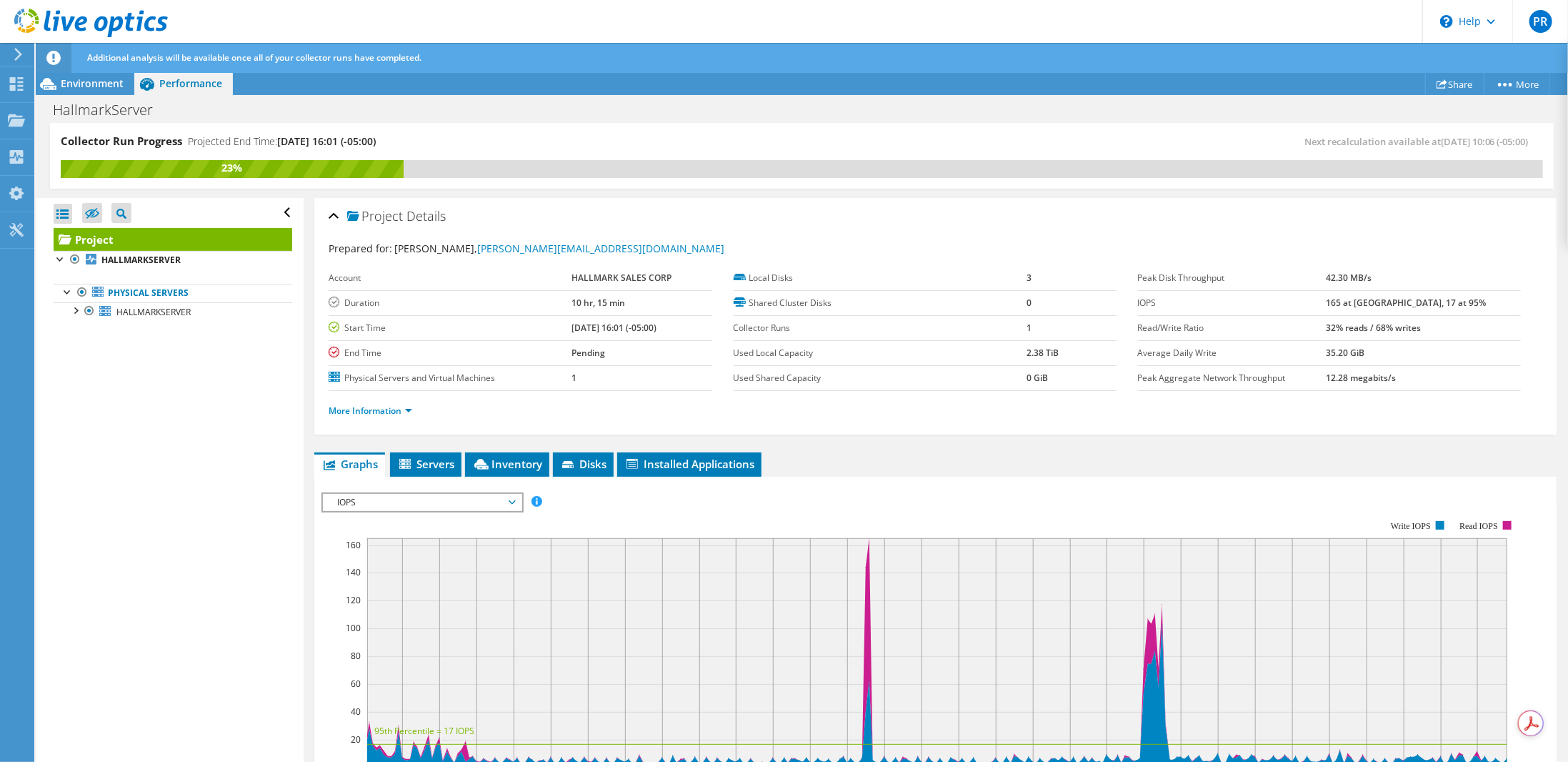
scroll to position [215, 0]
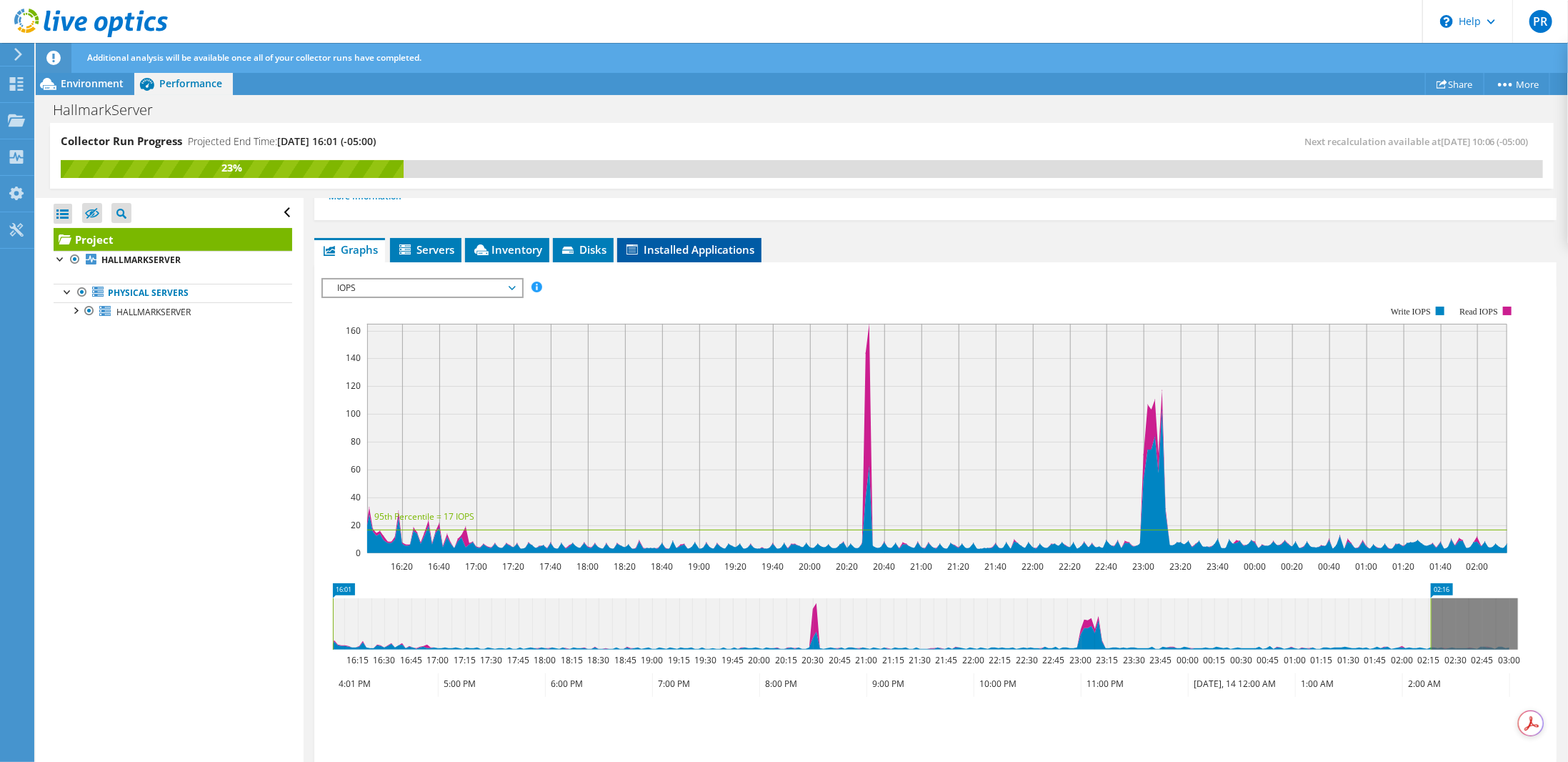
click at [644, 245] on span "Installed Applications" at bounding box center [690, 249] width 130 height 15
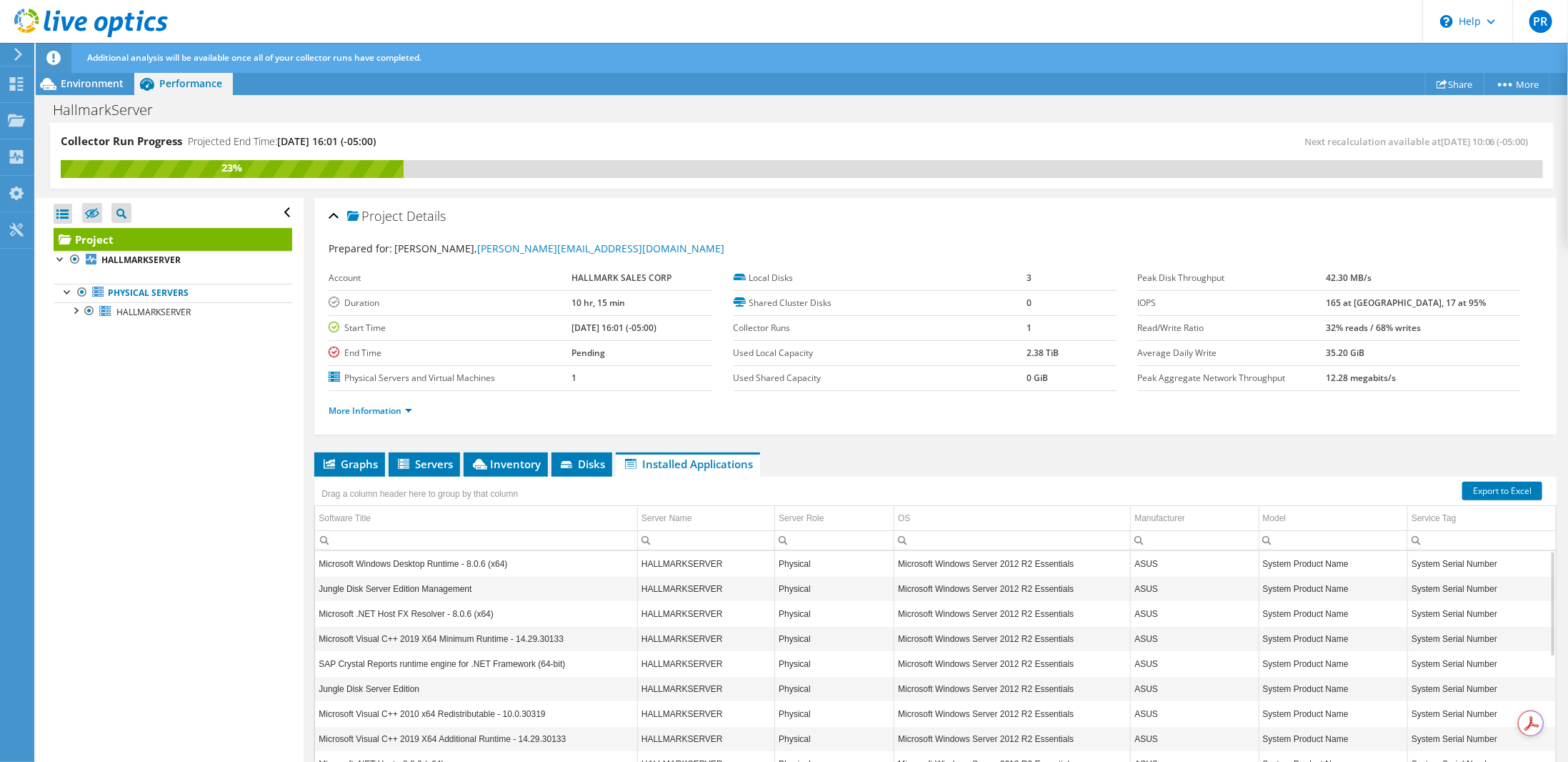
scroll to position [69, 0]
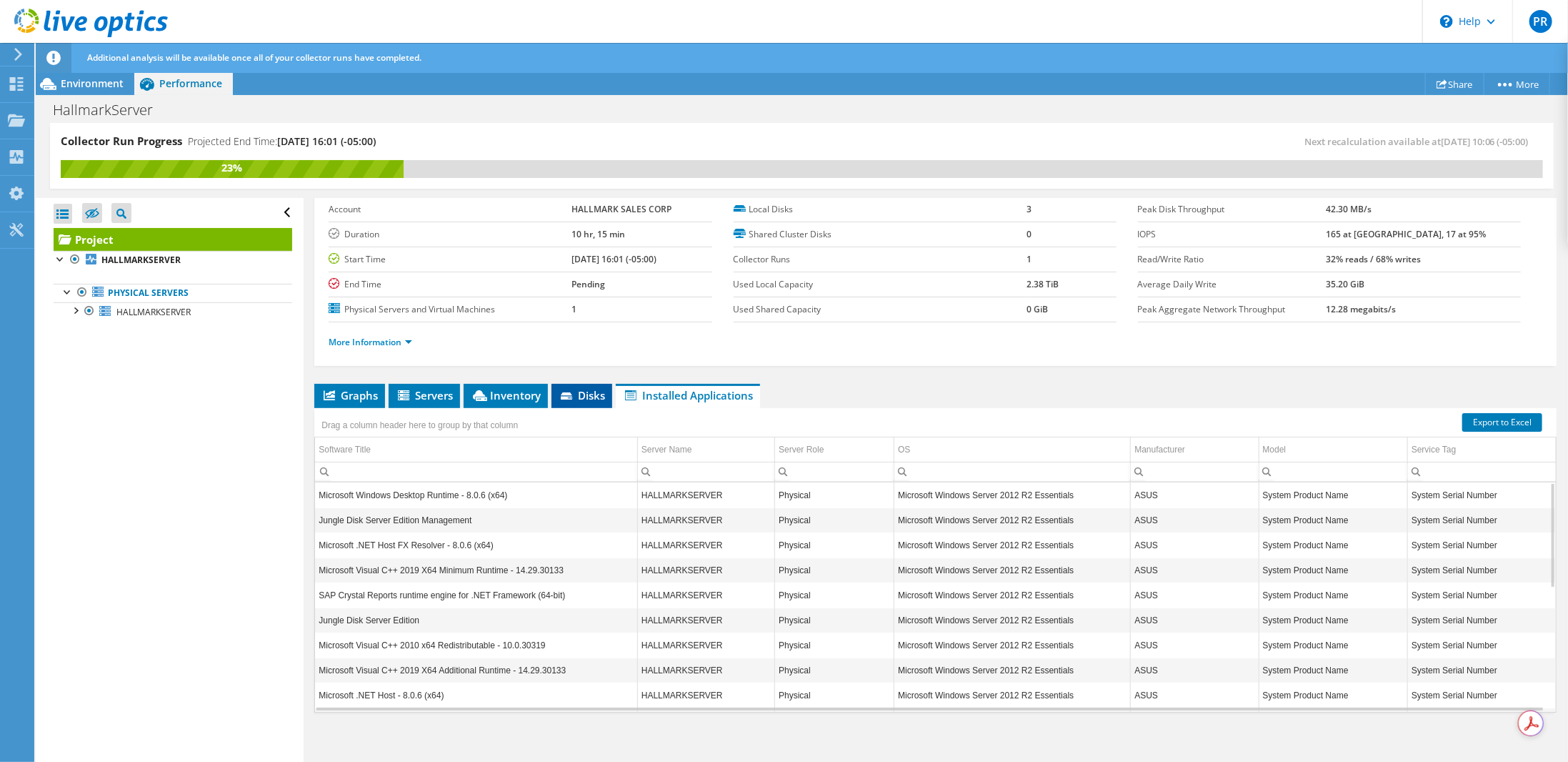
click at [573, 393] on icon at bounding box center [567, 398] width 15 height 10
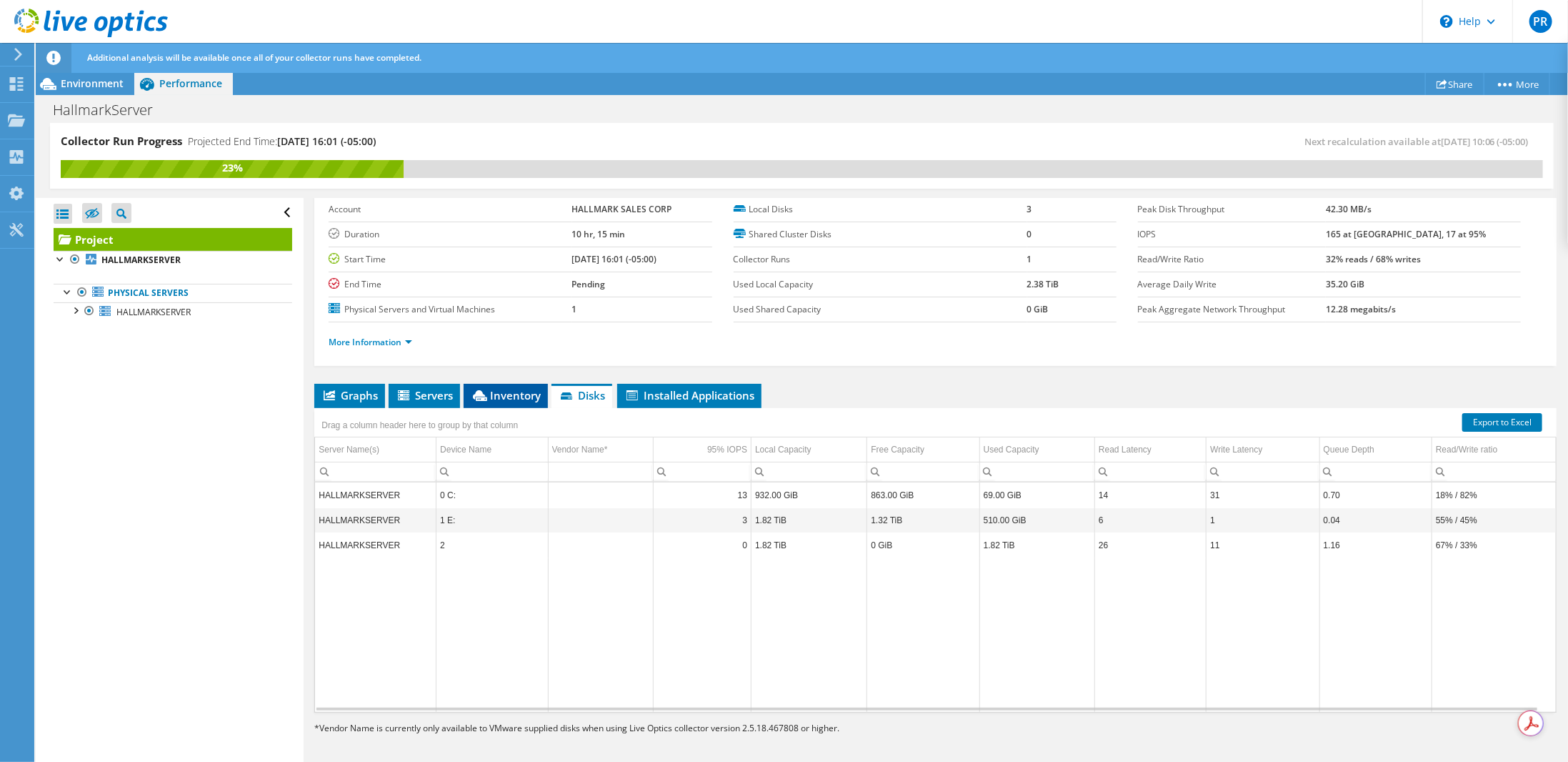
click at [501, 389] on span "Inventory" at bounding box center [506, 395] width 70 height 15
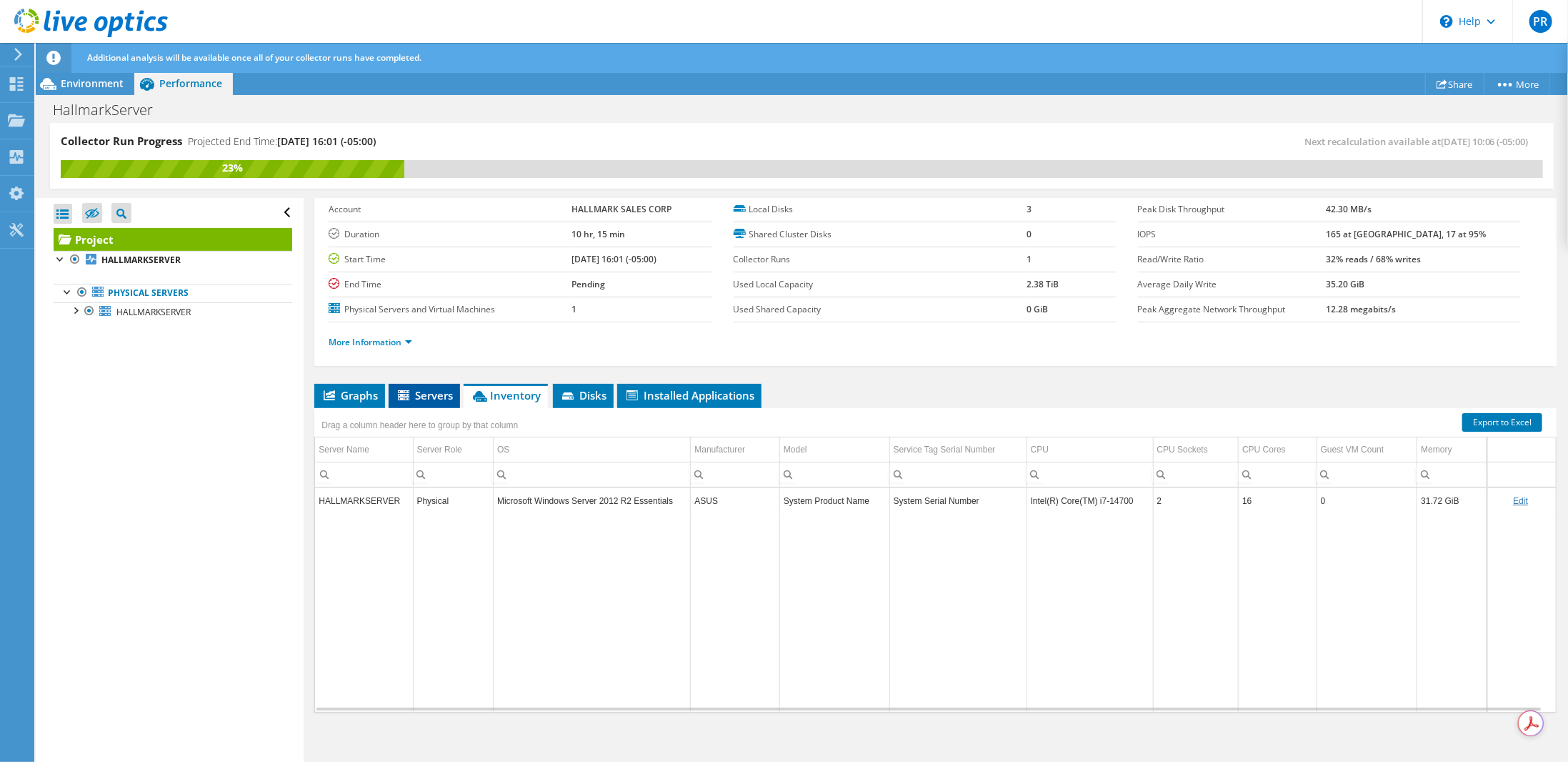
click at [407, 391] on icon at bounding box center [404, 396] width 12 height 10
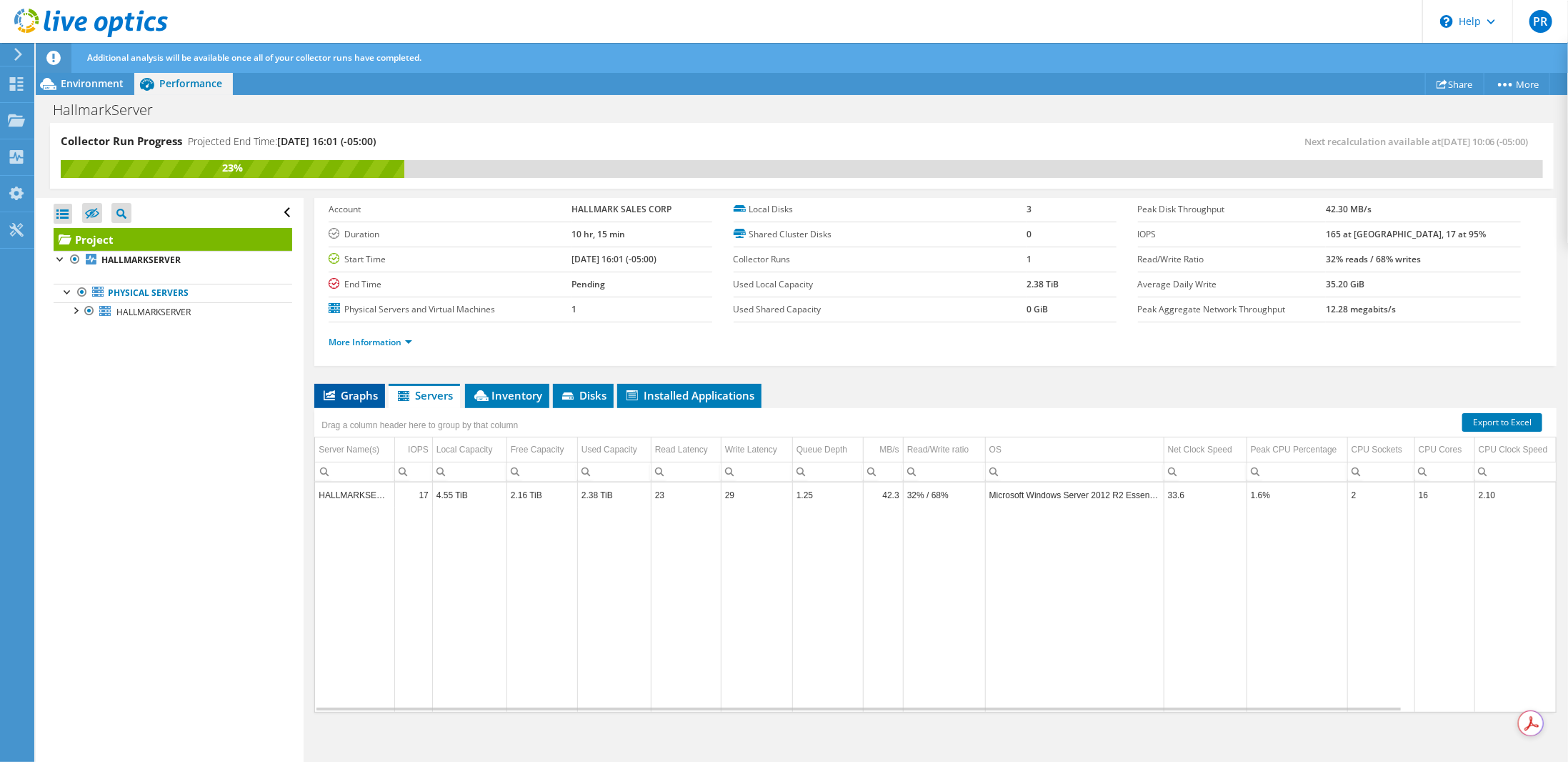
click at [363, 392] on span "Graphs" at bounding box center [350, 395] width 56 height 15
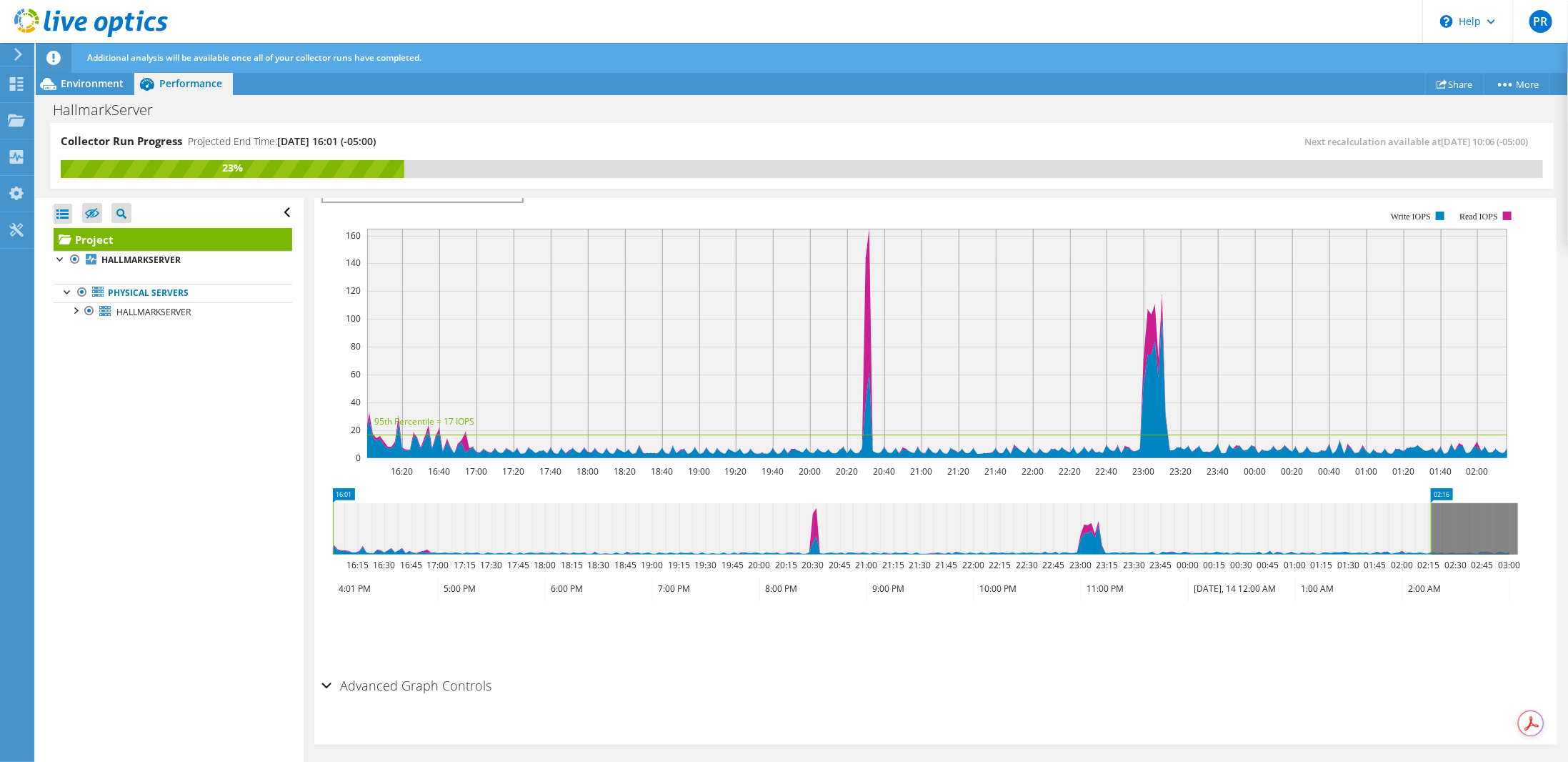
scroll to position [312, 0]
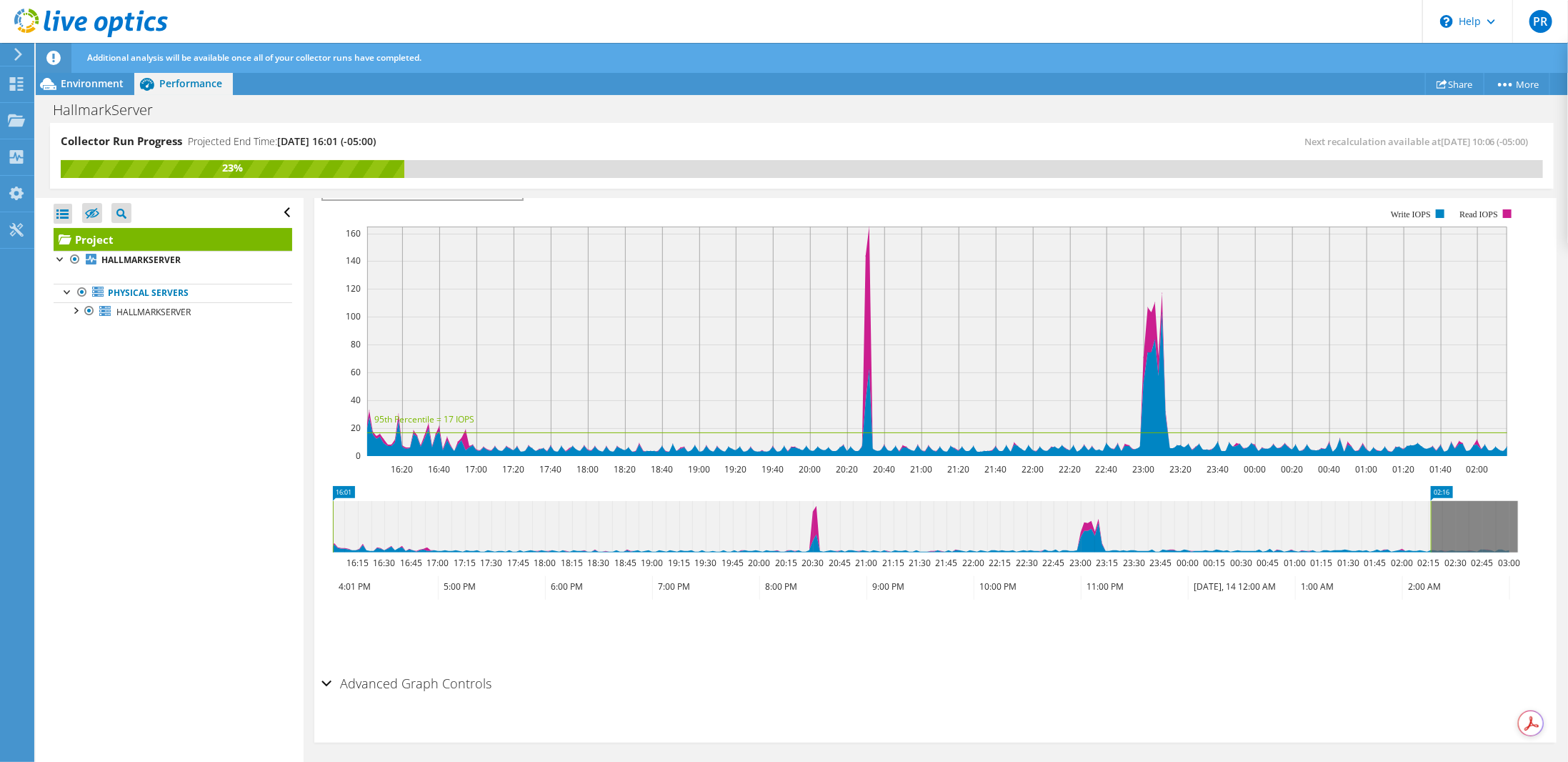
click at [328, 676] on div "Advanced Graph Controls" at bounding box center [936, 684] width 1228 height 31
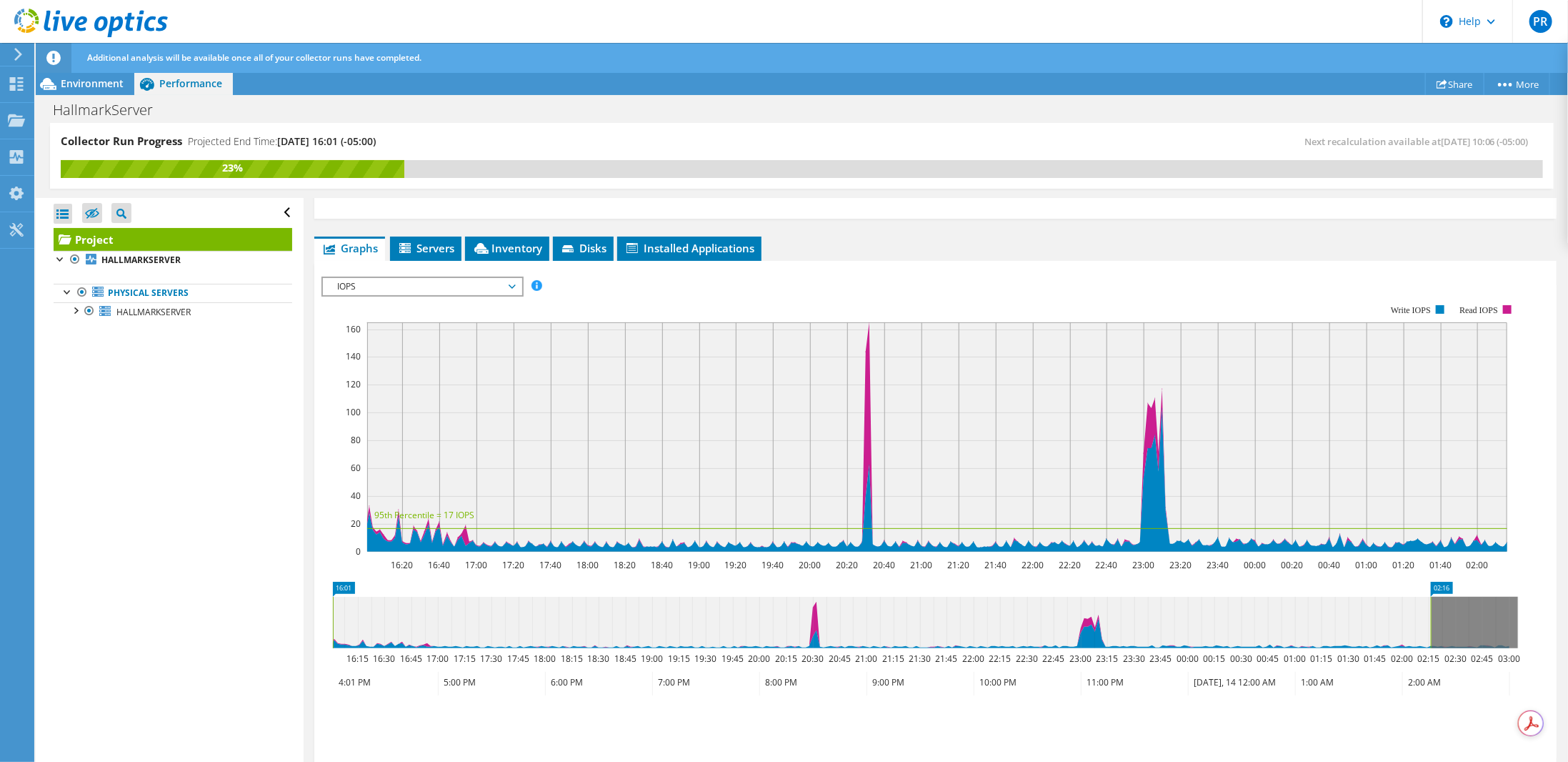
scroll to position [225, 0]
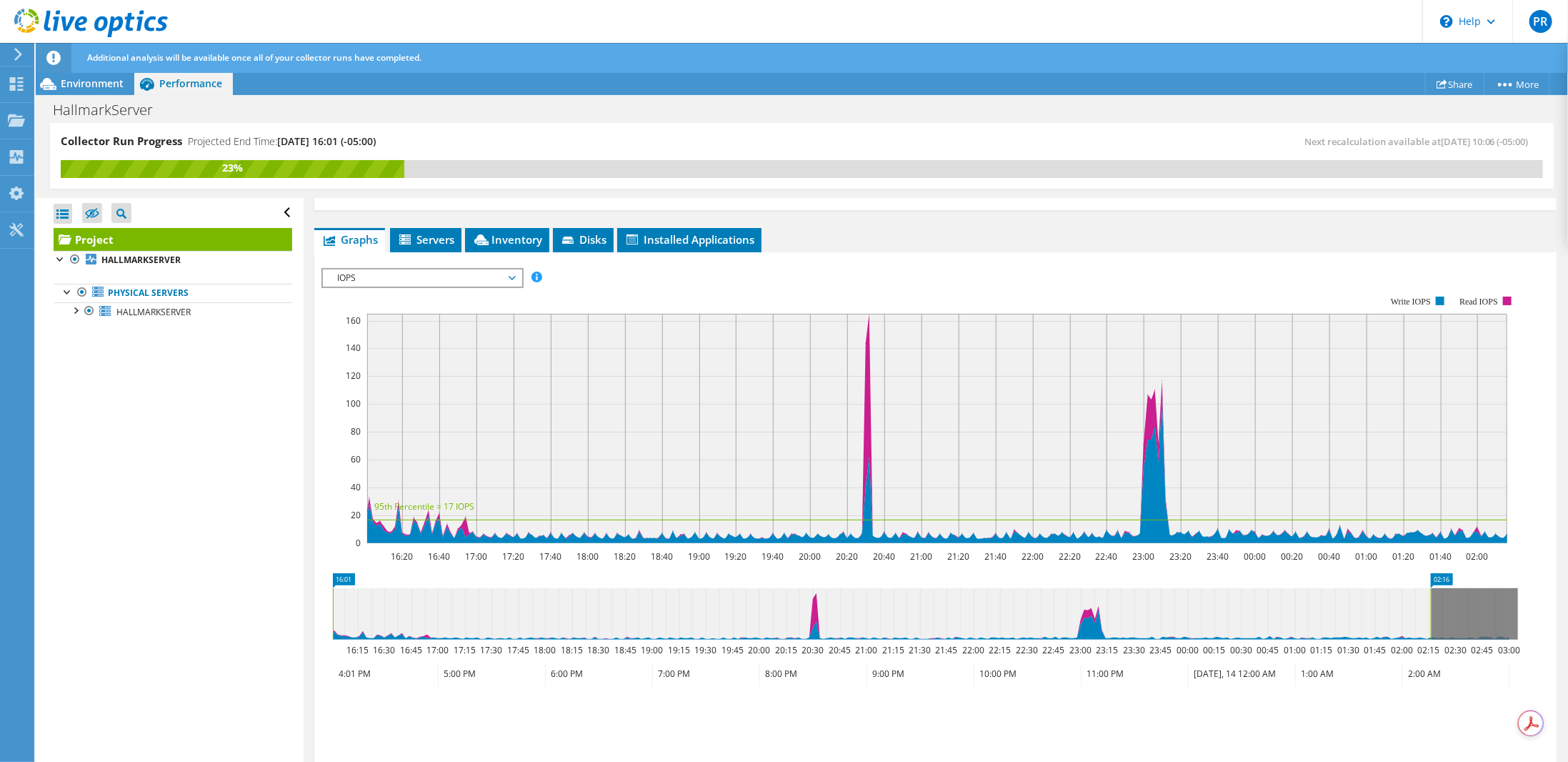
click at [519, 274] on span "IOPS" at bounding box center [422, 278] width 198 height 17
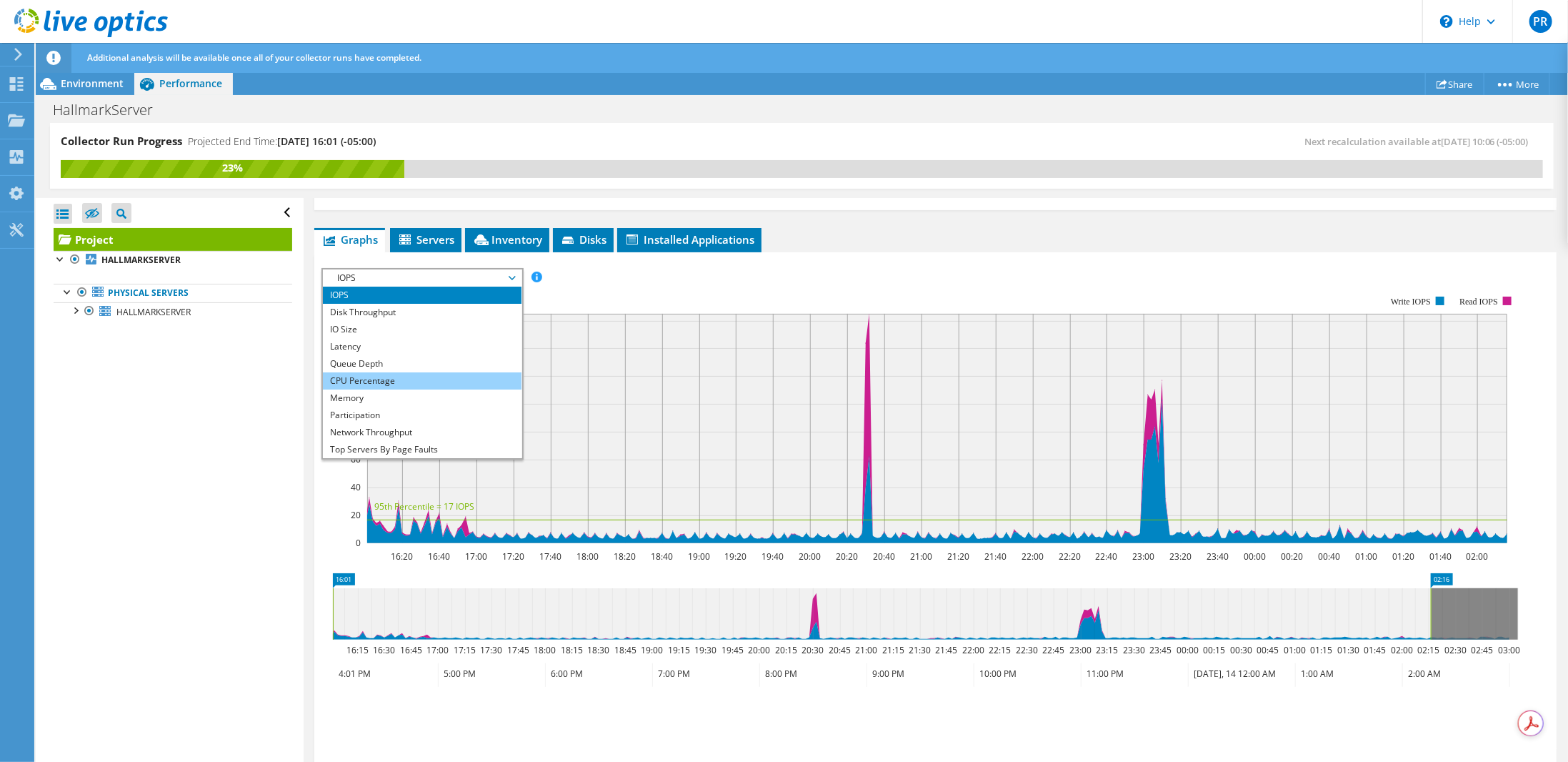
click at [418, 372] on li "CPU Percentage" at bounding box center [422, 381] width 198 height 17
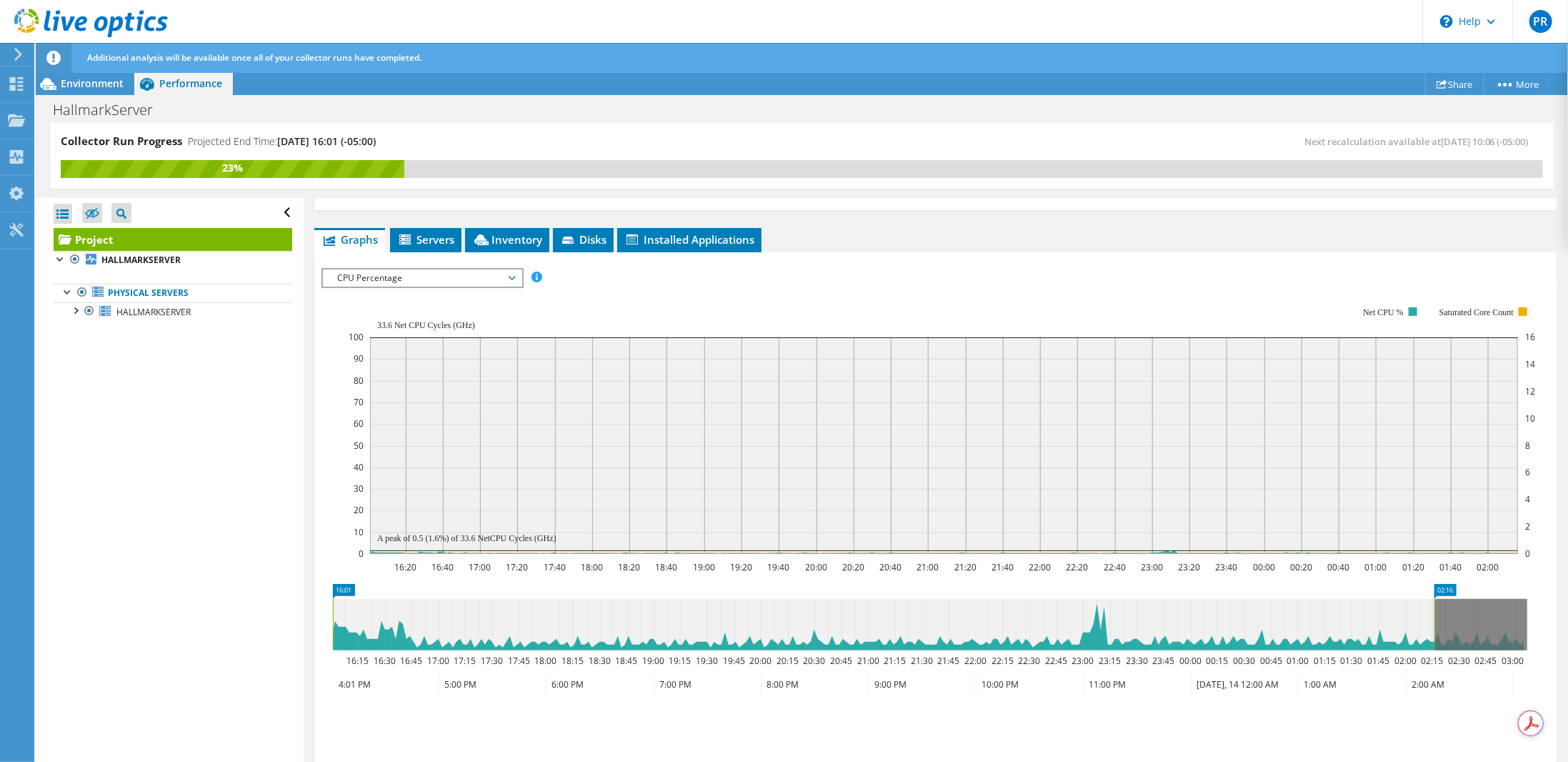
click at [512, 274] on span "CPU Percentage" at bounding box center [422, 278] width 184 height 17
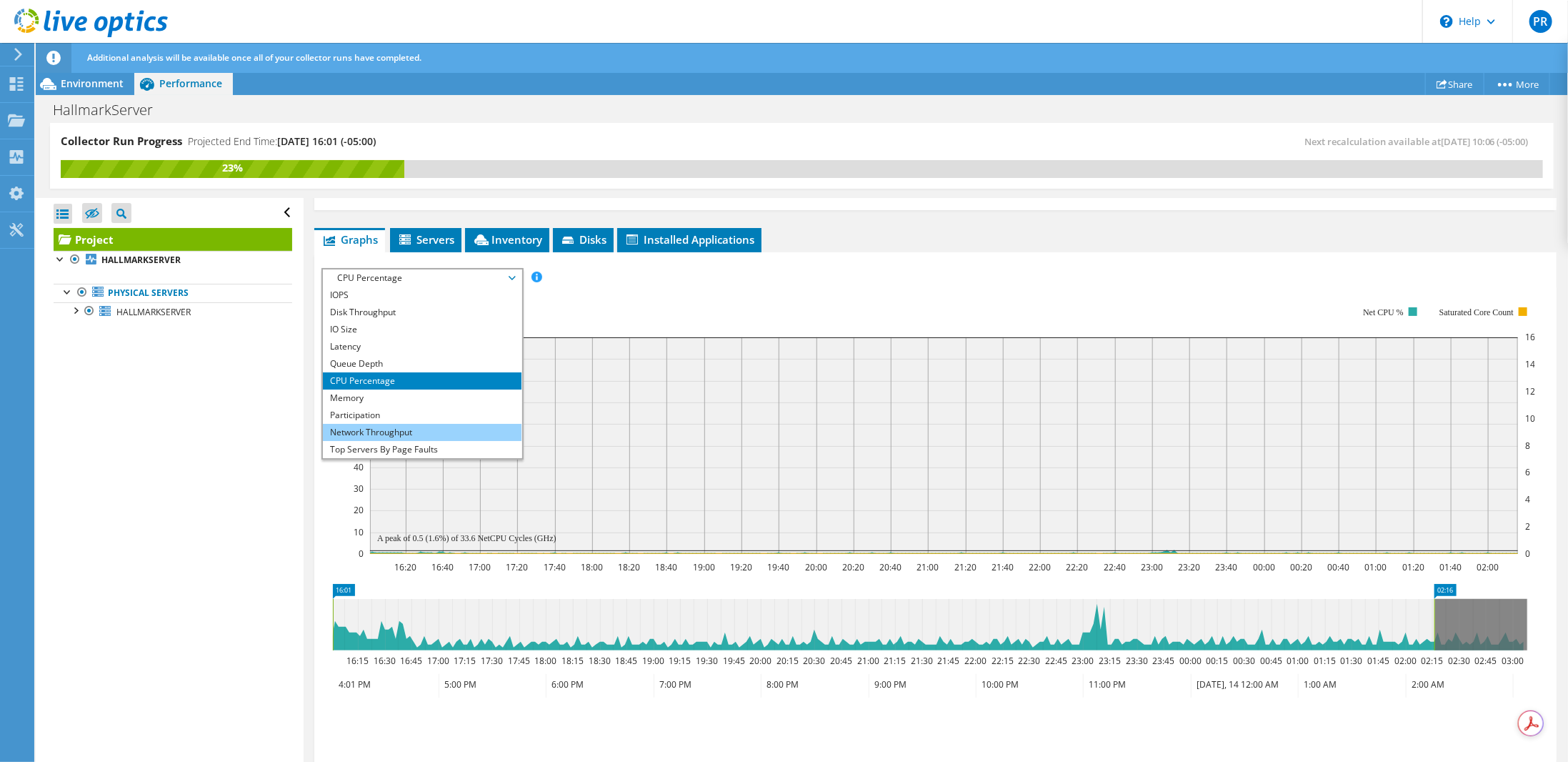
click at [426, 431] on li "Network Throughput" at bounding box center [422, 433] width 198 height 17
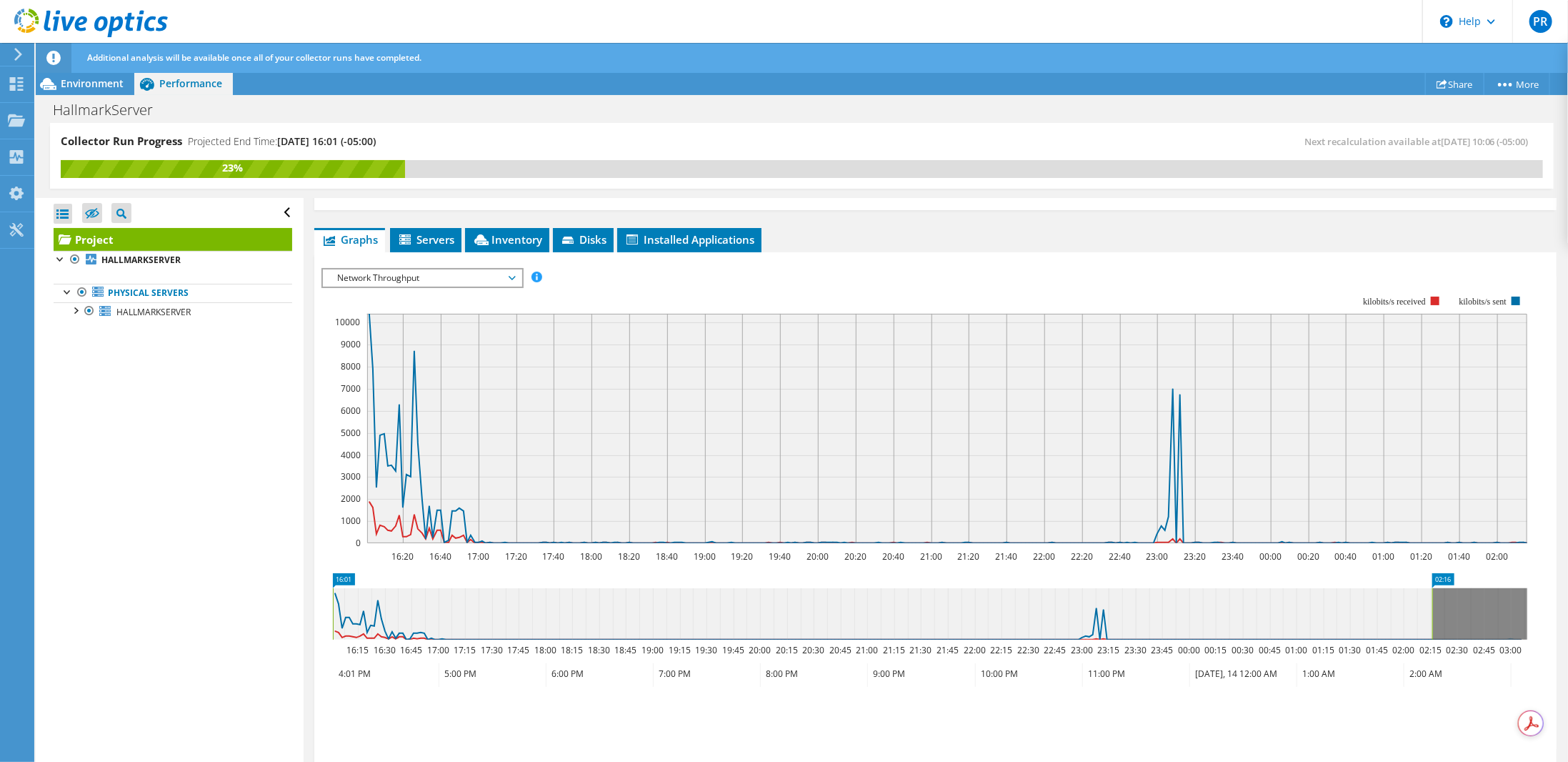
click at [510, 275] on span "Network Throughput" at bounding box center [422, 278] width 184 height 17
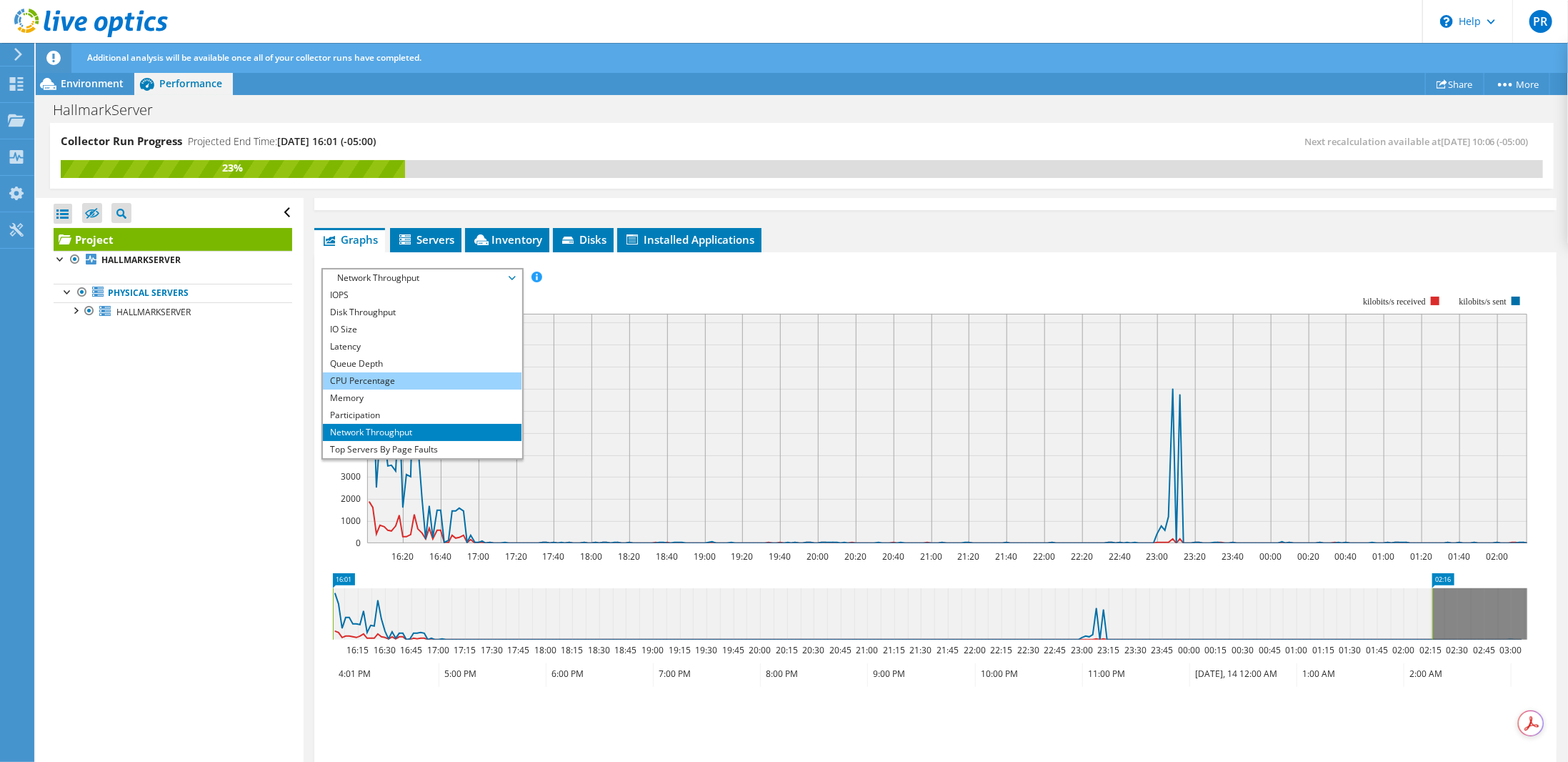
click at [397, 374] on li "CPU Percentage" at bounding box center [422, 381] width 198 height 17
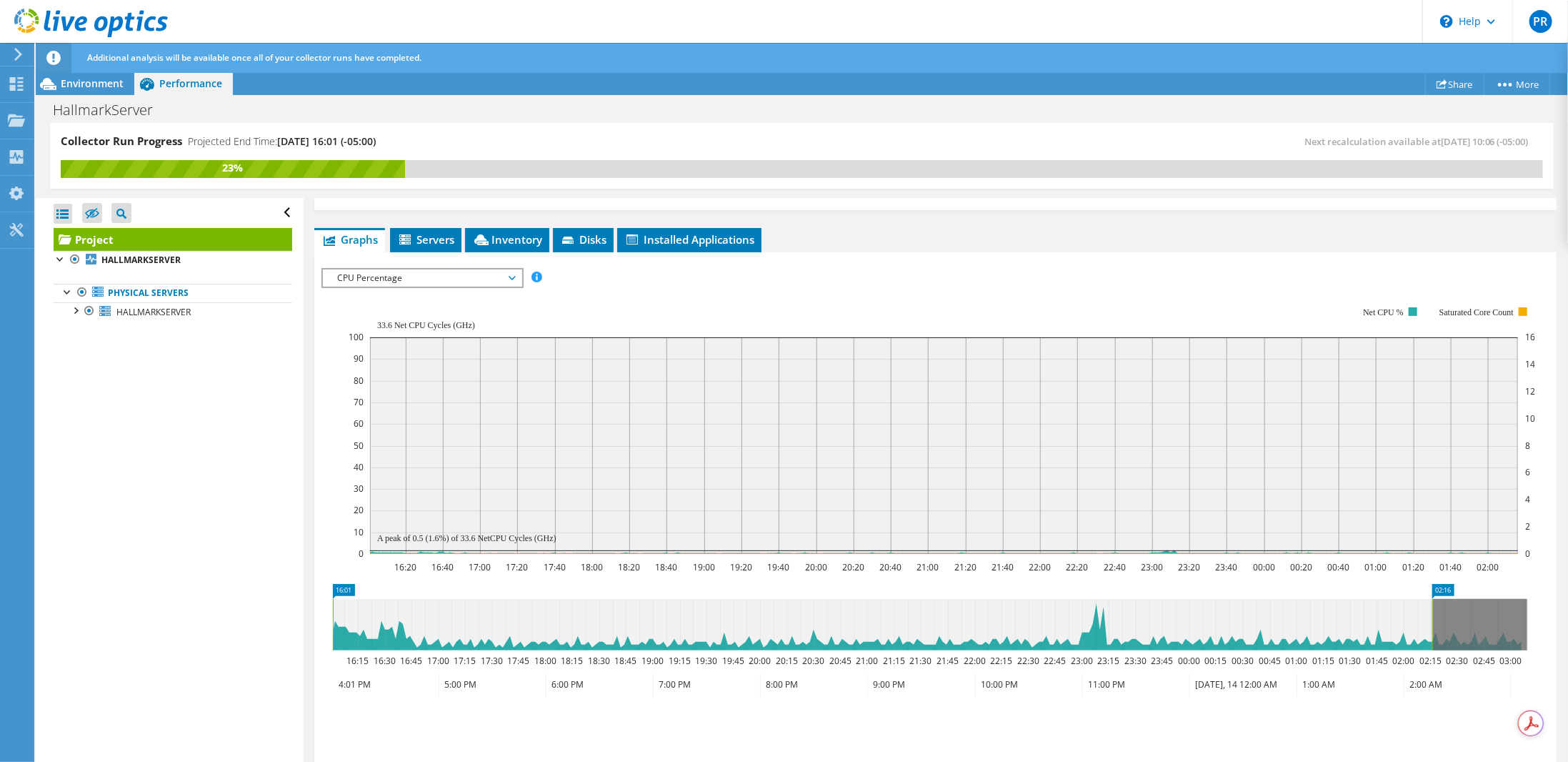
click at [482, 277] on span "CPU Percentage" at bounding box center [422, 278] width 184 height 17
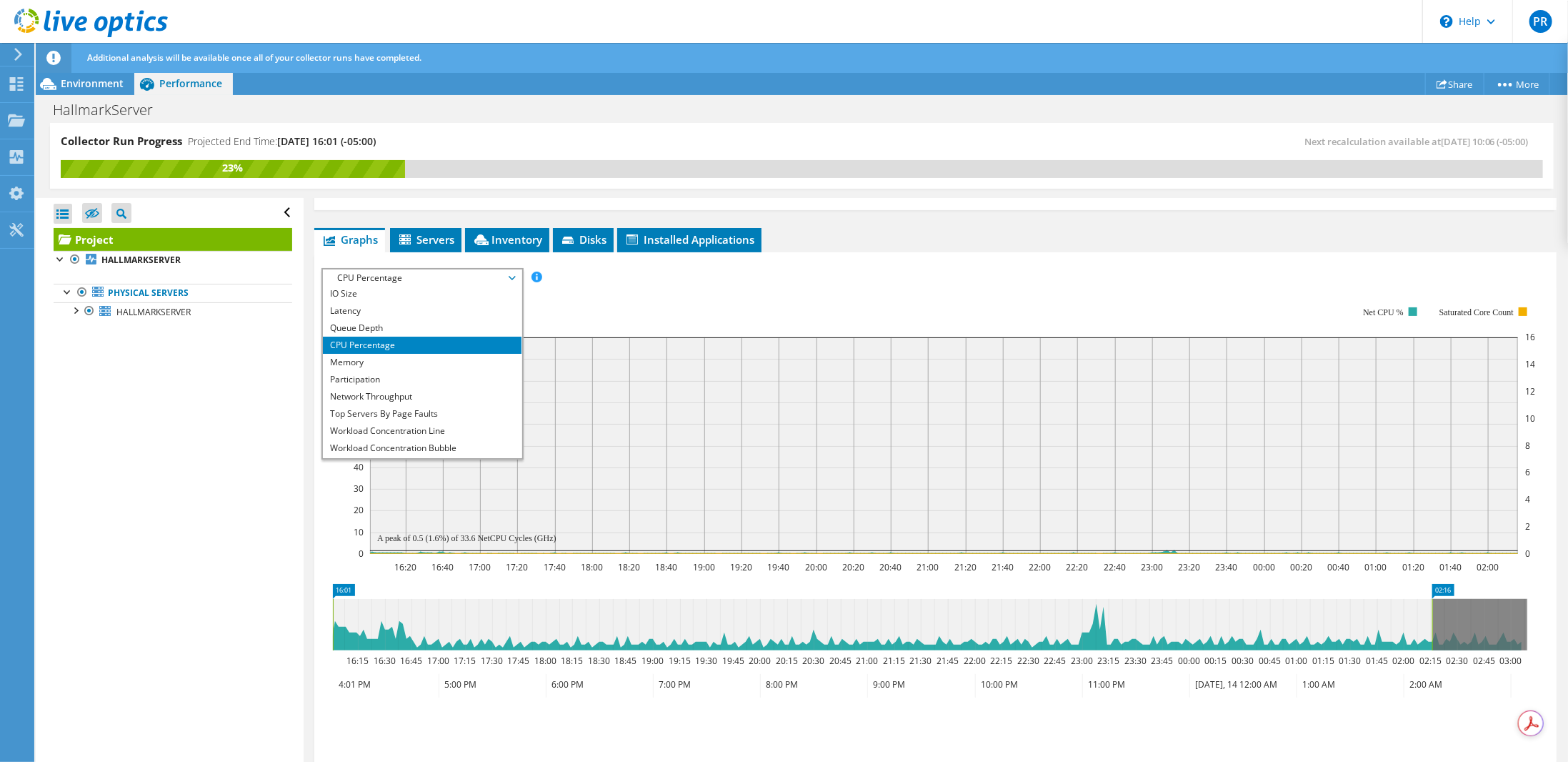
scroll to position [52, 0]
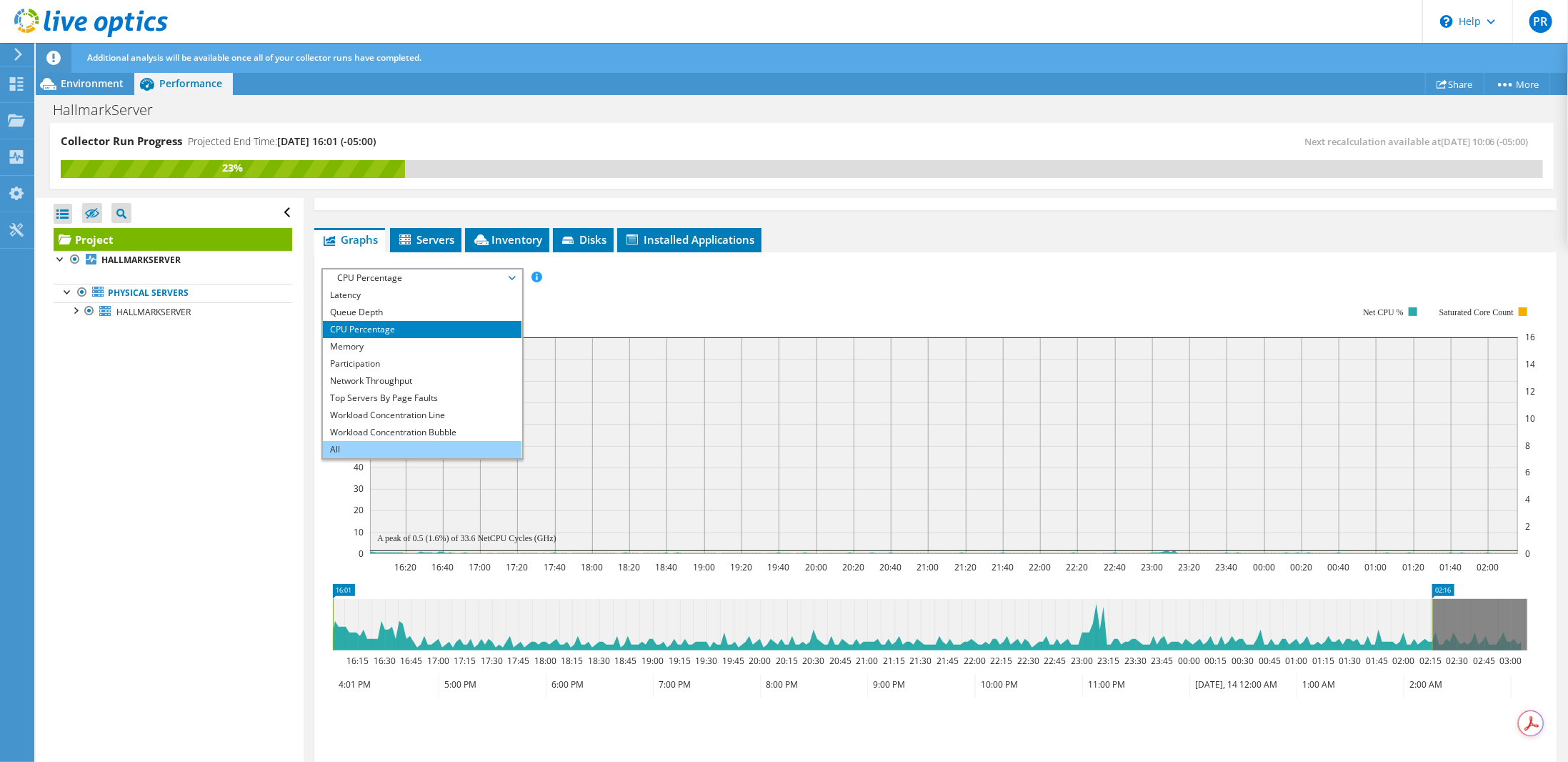
click at [365, 441] on li "All" at bounding box center [422, 450] width 198 height 17
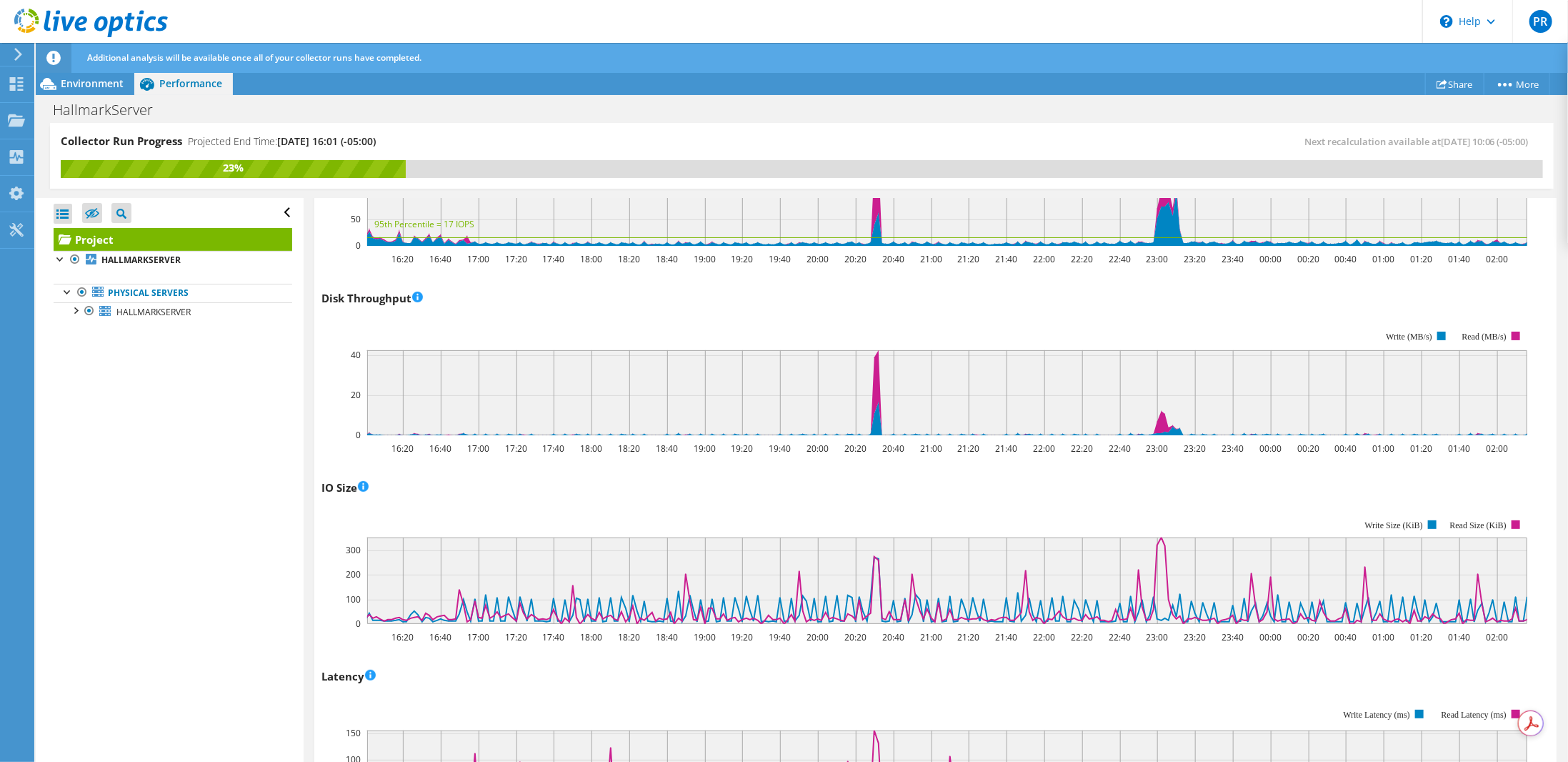
scroll to position [0, 0]
